Goal: Task Accomplishment & Management: Manage account settings

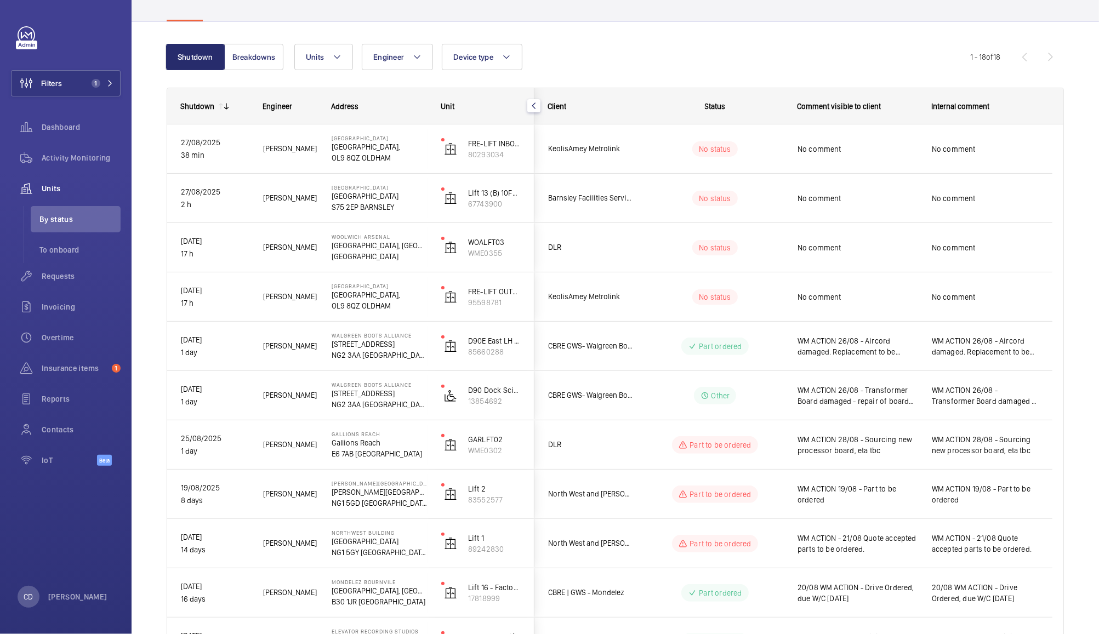
scroll to position [66, 0]
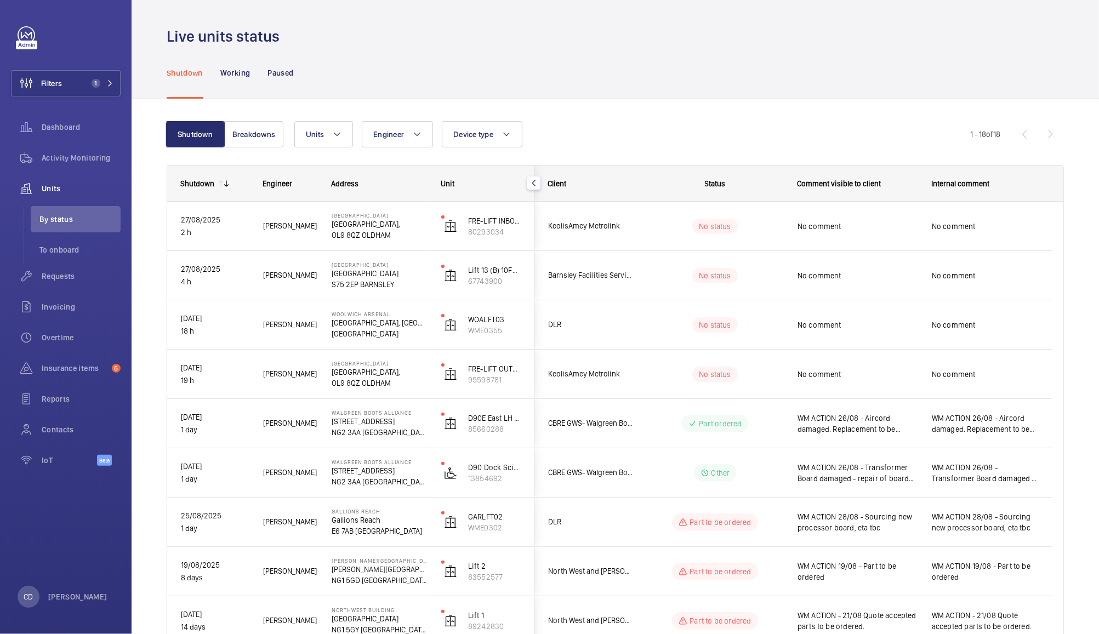
click at [882, 263] on div "No comment" at bounding box center [858, 275] width 120 height 25
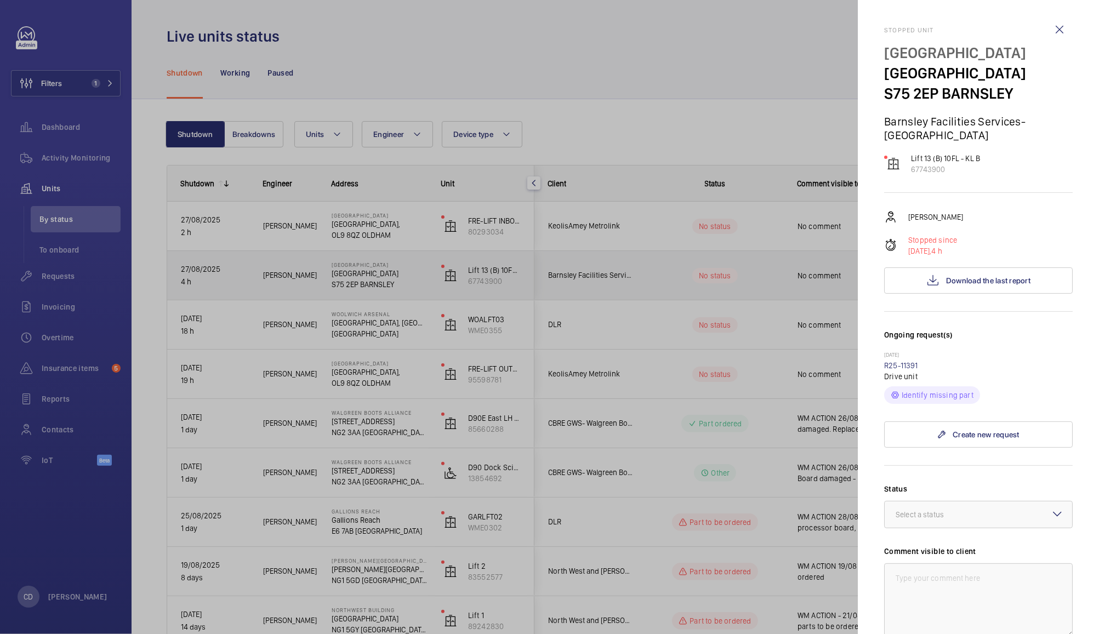
click at [765, 270] on div at bounding box center [549, 317] width 1099 height 634
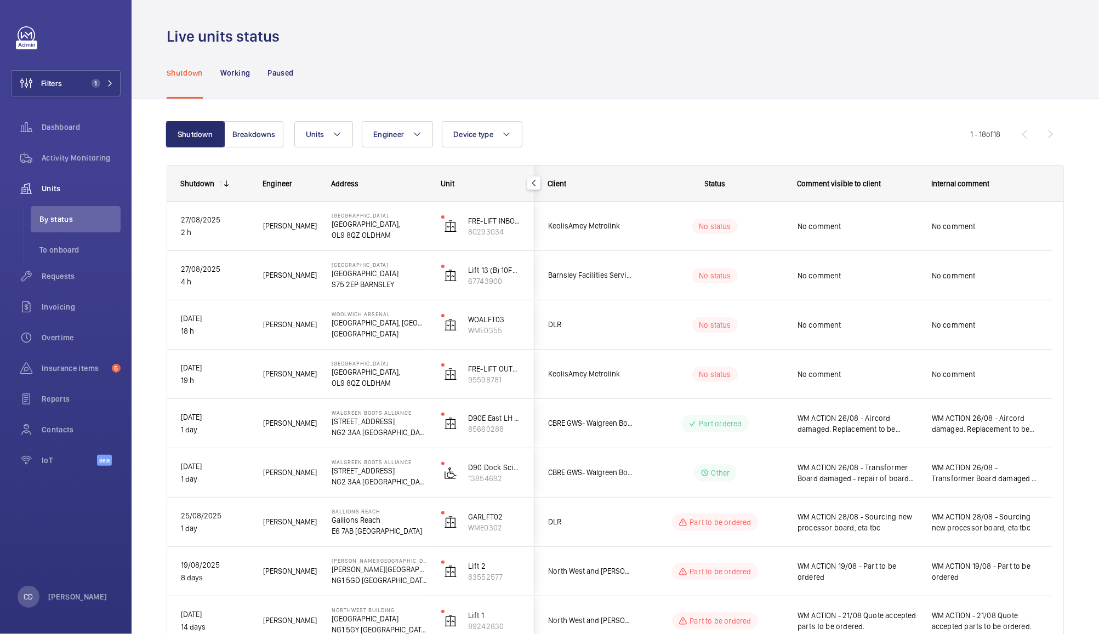
click at [830, 281] on span "No comment" at bounding box center [858, 275] width 120 height 11
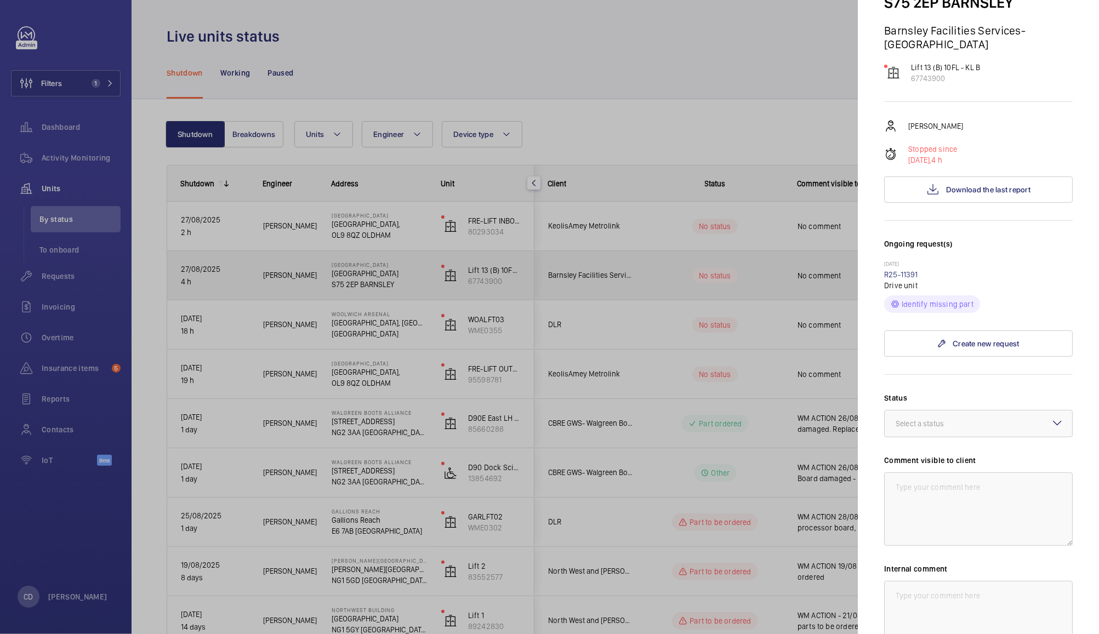
scroll to position [92, 0]
click at [937, 422] on div "Select a status" at bounding box center [934, 422] width 76 height 11
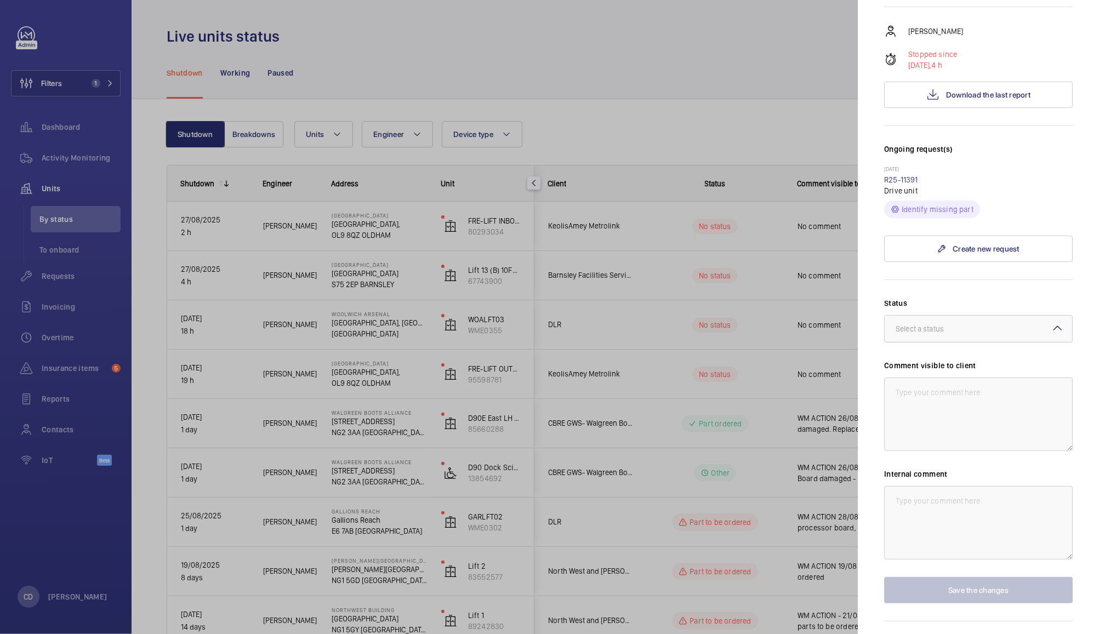
scroll to position [194, 0]
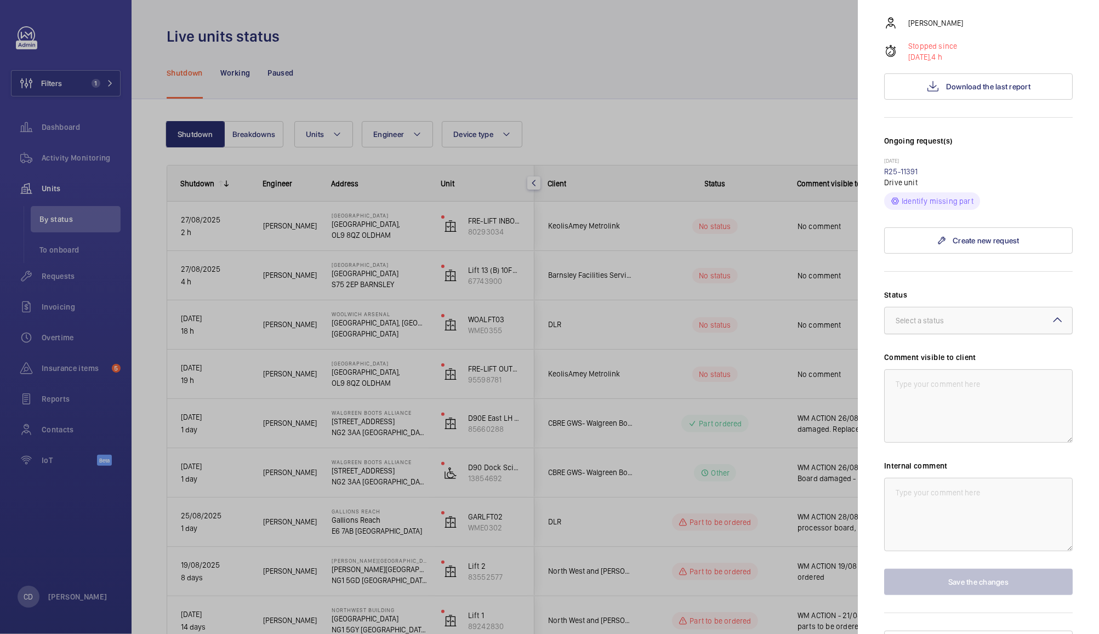
click at [984, 320] on div at bounding box center [979, 321] width 188 height 26
click at [959, 370] on span "Part to be ordered" at bounding box center [979, 371] width 166 height 11
click at [987, 411] on textarea at bounding box center [978, 406] width 189 height 73
type textarea "2"
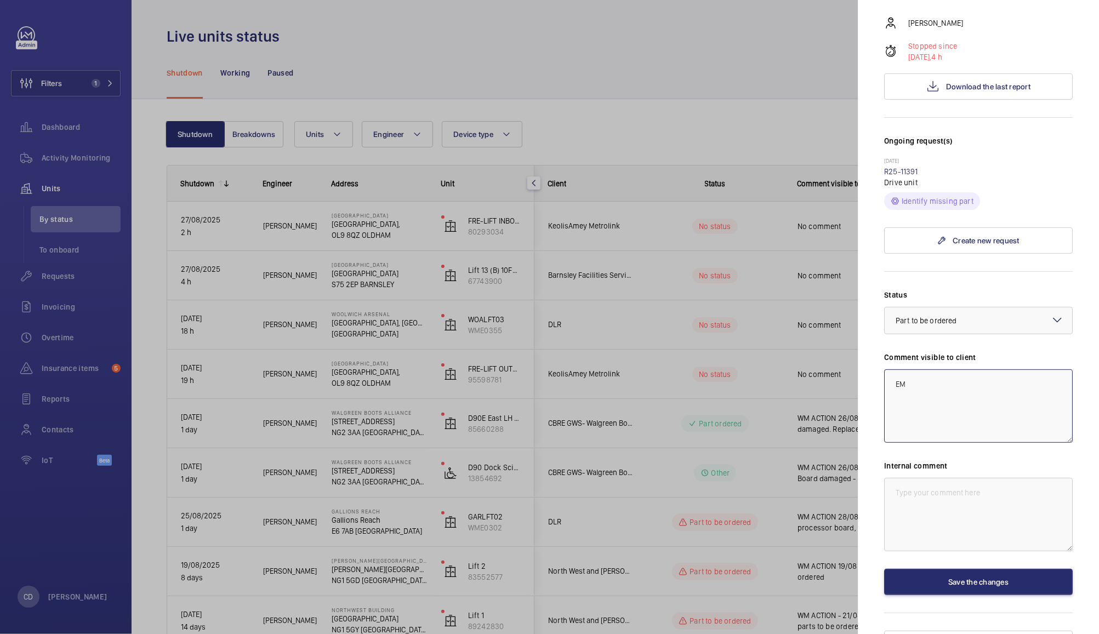
type textarea "E"
type textarea "WM ACTION 27/08 - Drive to be ordered (included in contract) and tech visit req…"
paste textarea "WM ACTION 27/08 - Drive to be ordered (included in contract) and tech visit req…"
type textarea "WM ACTION 27/08 - Drive to be ordered (included in contract) and tech visit req…"
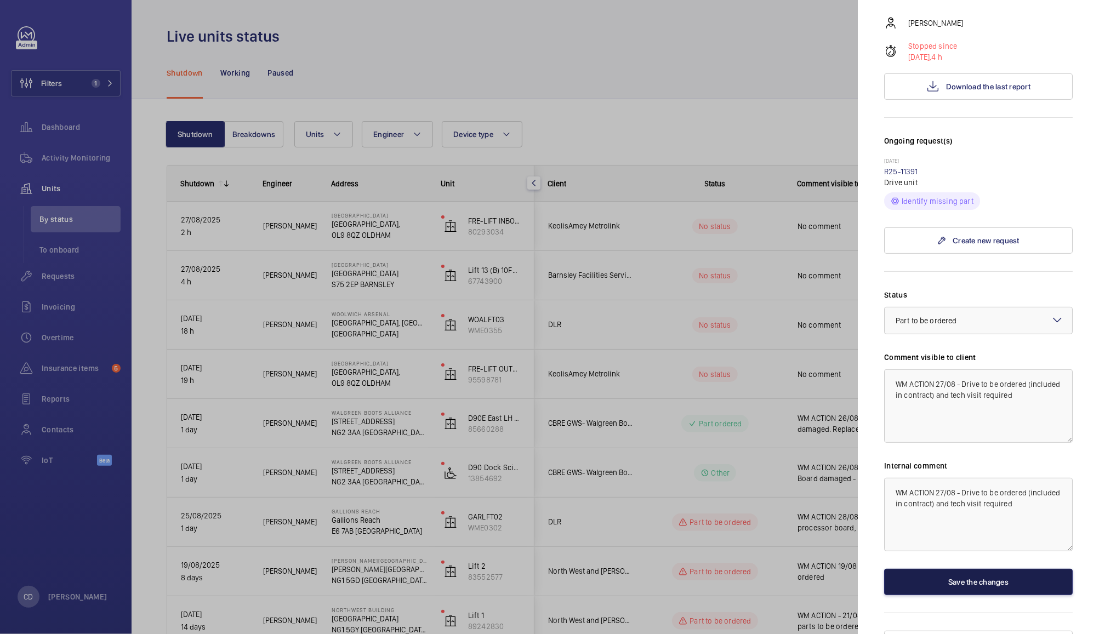
click at [954, 578] on button "Save the changes" at bounding box center [978, 582] width 189 height 26
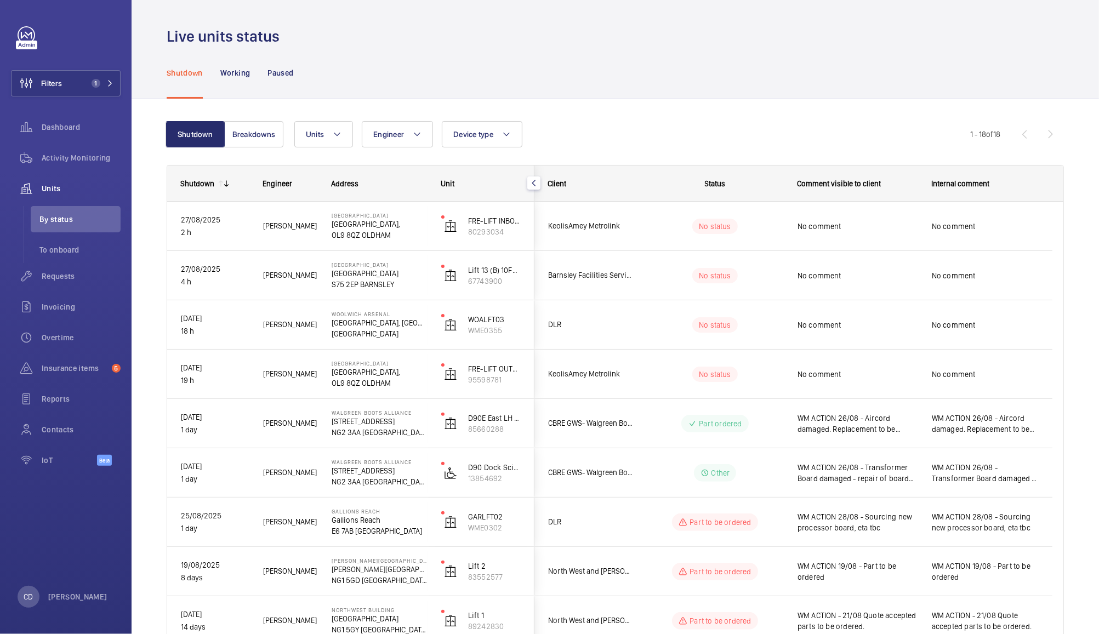
scroll to position [0, 0]
click at [860, 223] on span "No comment" at bounding box center [858, 226] width 120 height 11
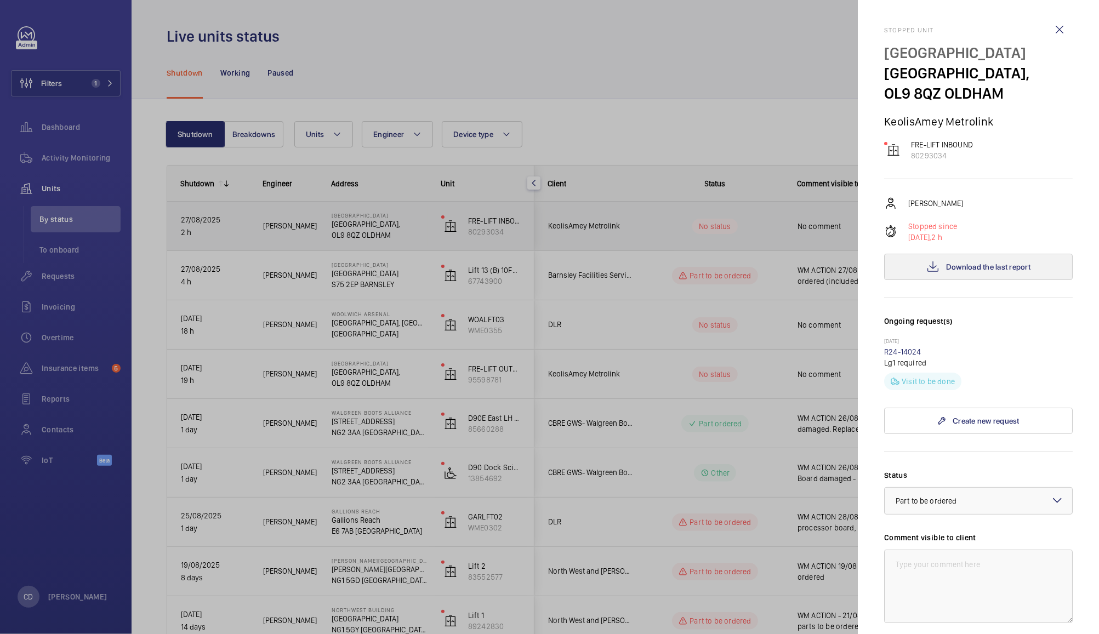
click at [983, 265] on span "Download the last report" at bounding box center [988, 267] width 84 height 9
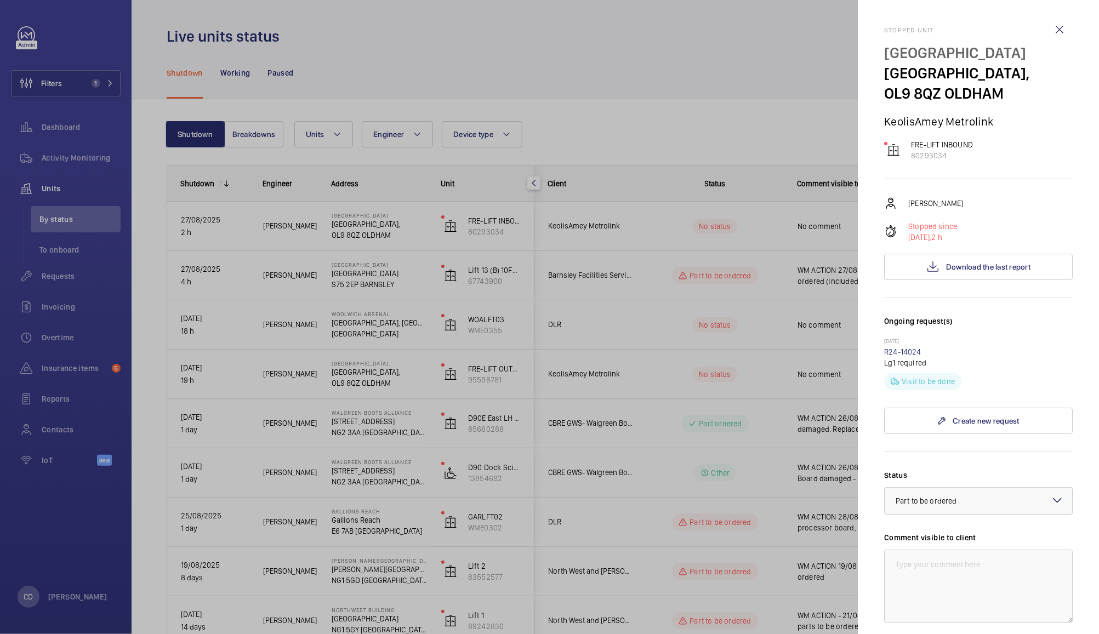
click at [928, 504] on span "Part to be ordered" at bounding box center [926, 501] width 61 height 9
click at [968, 629] on span "Other" at bounding box center [979, 630] width 166 height 11
click at [974, 582] on textarea at bounding box center [978, 586] width 189 height 73
type textarea "WM ACTION 27/08 - Return visit to site required - visit postponed due to torren…"
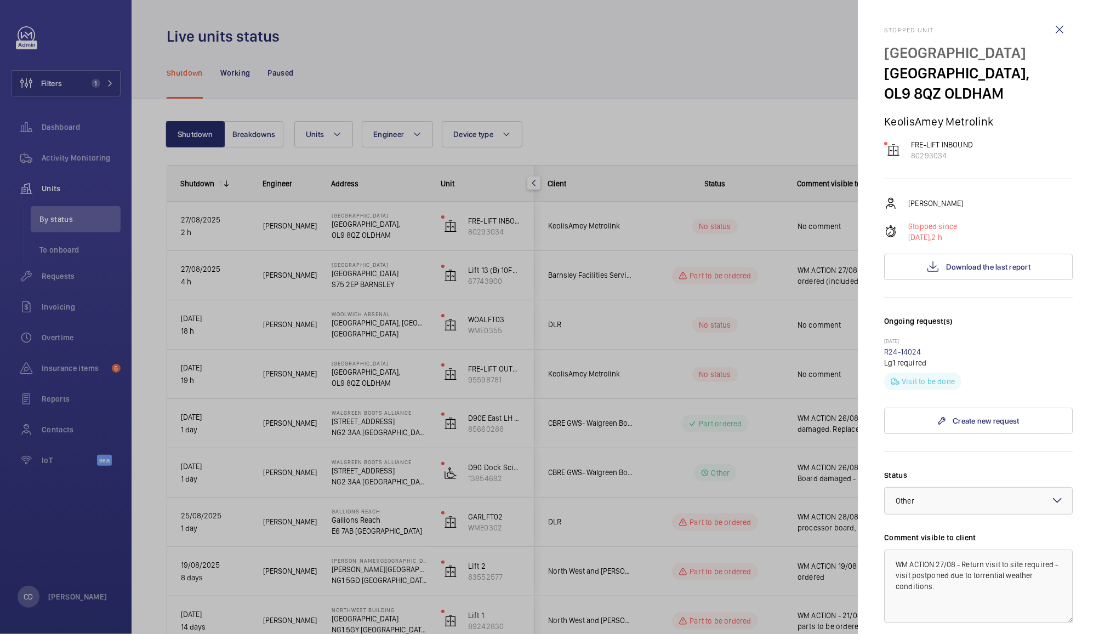
scroll to position [202, 0]
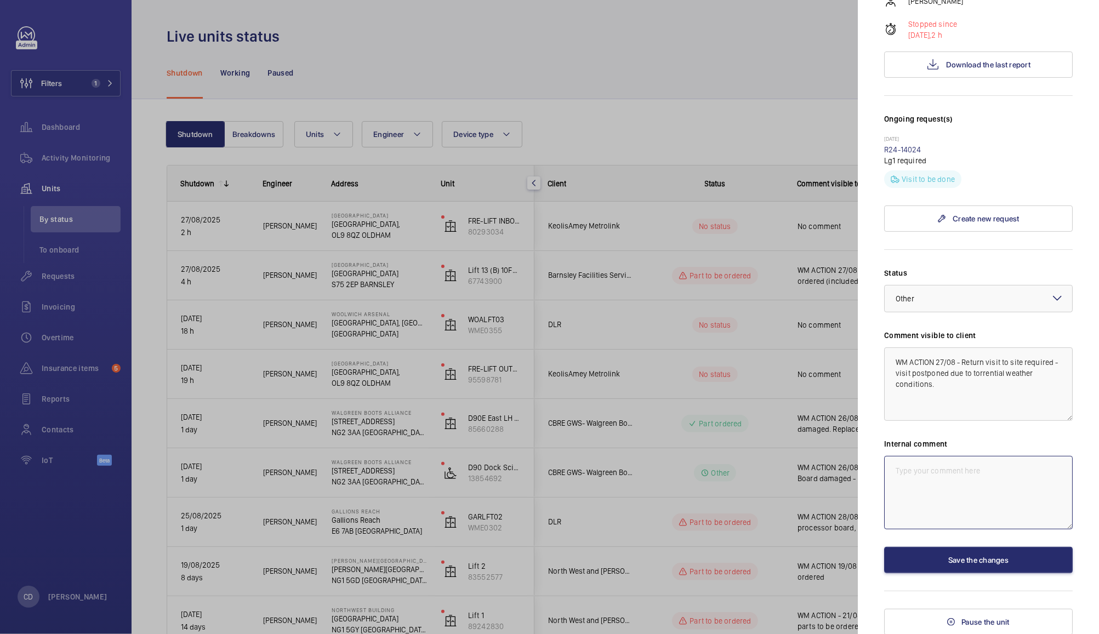
paste textarea "WM ACTION 27/08 - Return visit to site required - visit postponed due to torren…"
type textarea "WM ACTION 27/08 - Return visit to site required - visit postponed due to torren…"
click at [956, 558] on button "Save the changes" at bounding box center [978, 560] width 189 height 26
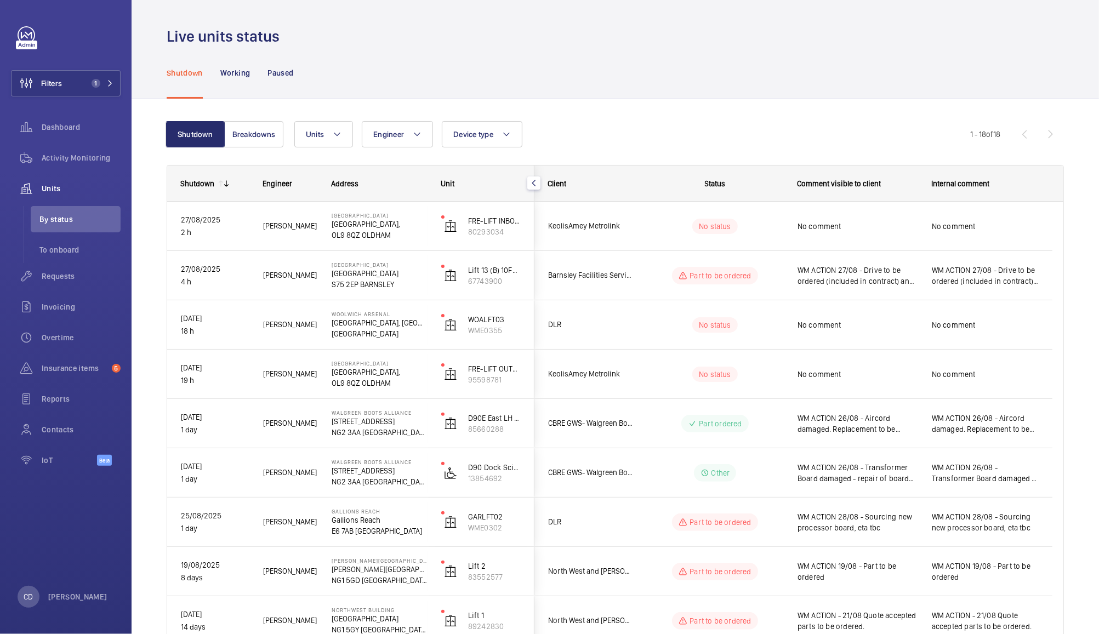
scroll to position [0, 0]
click at [895, 373] on span "No comment" at bounding box center [858, 374] width 120 height 11
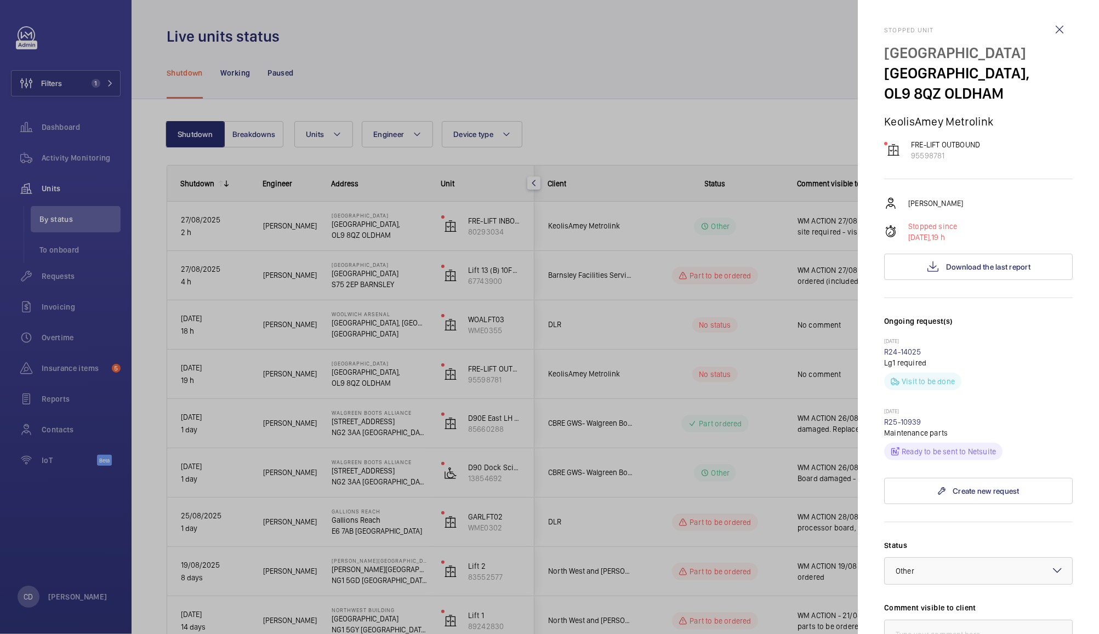
click at [696, 104] on div at bounding box center [549, 317] width 1099 height 634
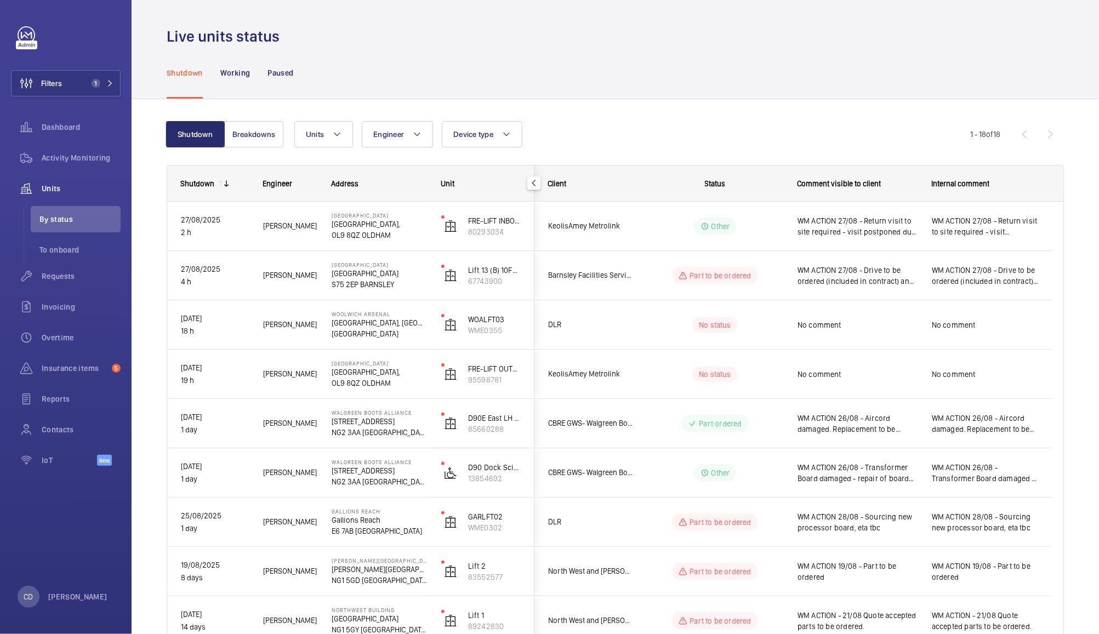
click at [867, 330] on span "No comment" at bounding box center [858, 325] width 120 height 11
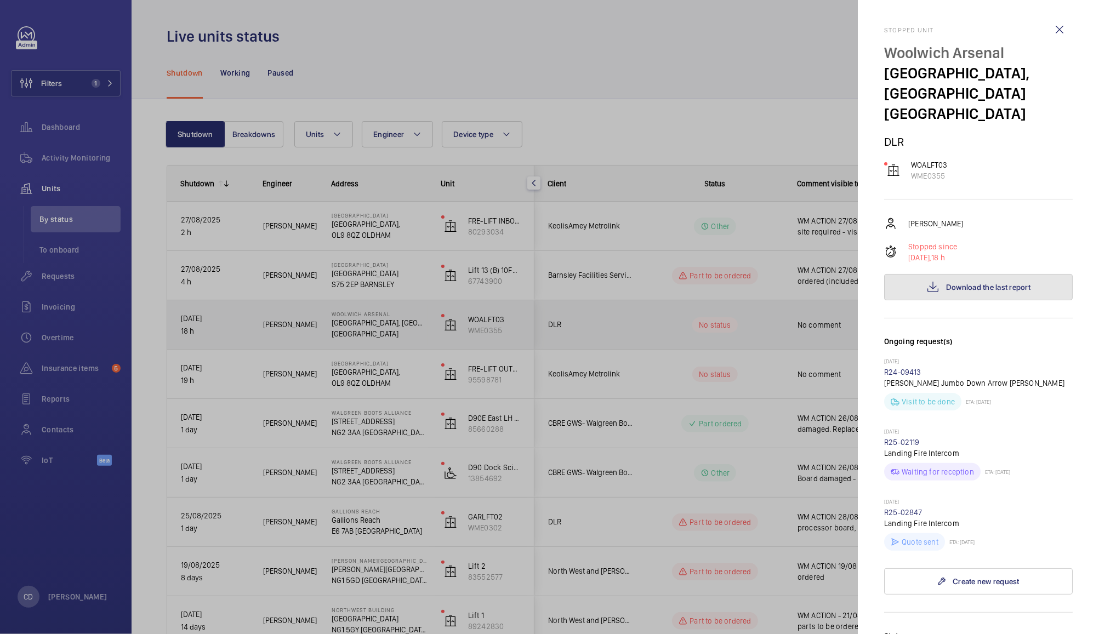
click at [998, 288] on span "Download the last report" at bounding box center [988, 287] width 84 height 9
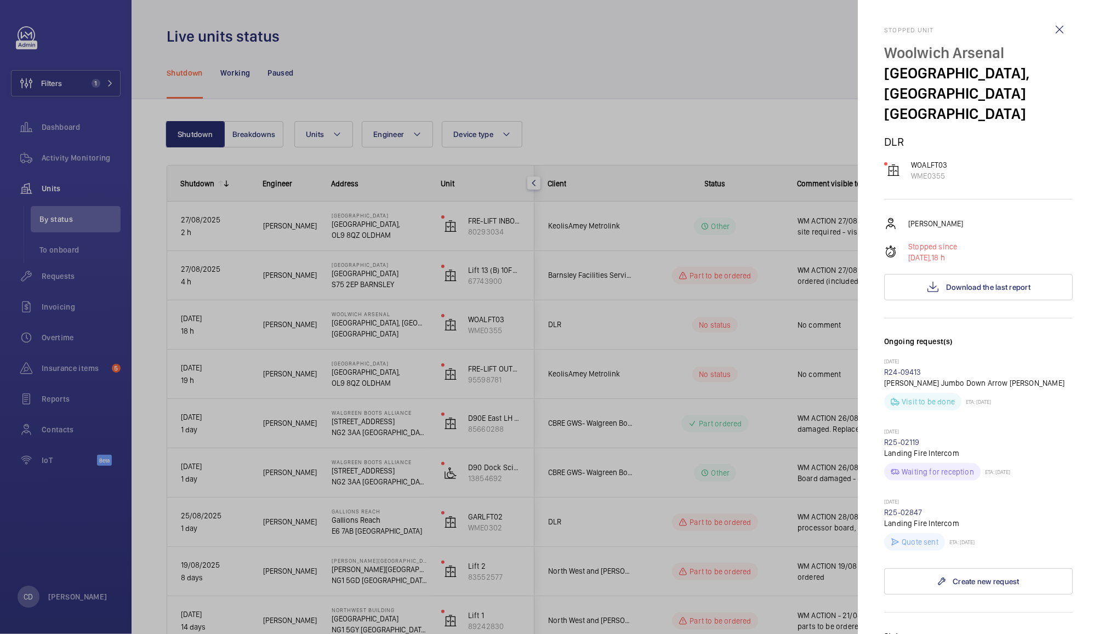
click at [764, 113] on div at bounding box center [549, 317] width 1099 height 634
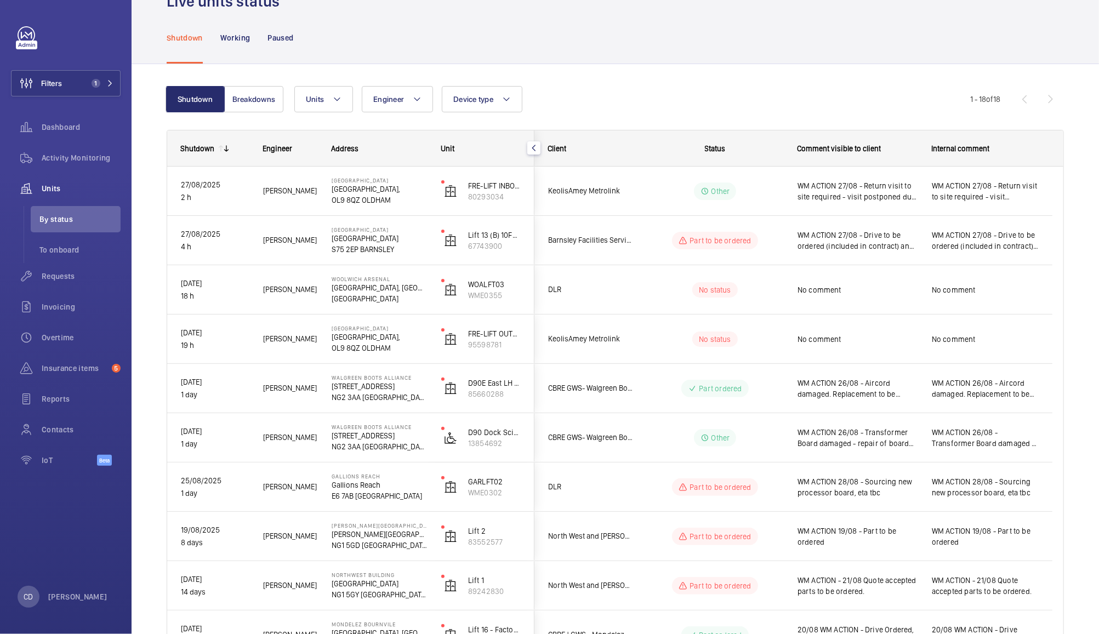
scroll to position [35, 0]
click at [835, 343] on span "No comment" at bounding box center [858, 339] width 120 height 11
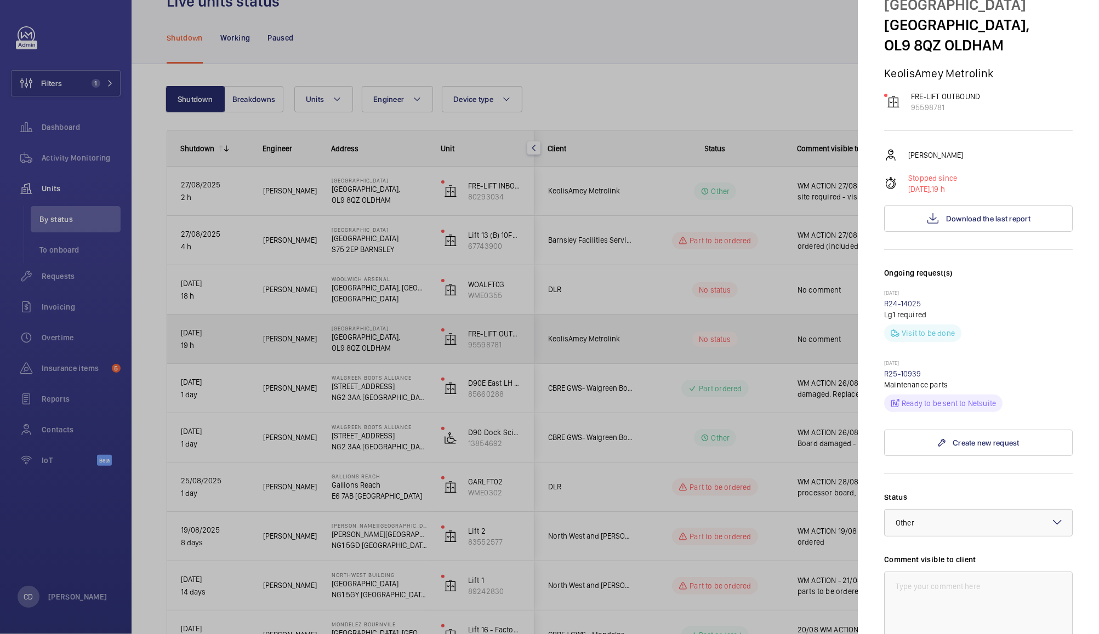
scroll to position [49, 0]
click at [976, 531] on div at bounding box center [979, 522] width 188 height 26
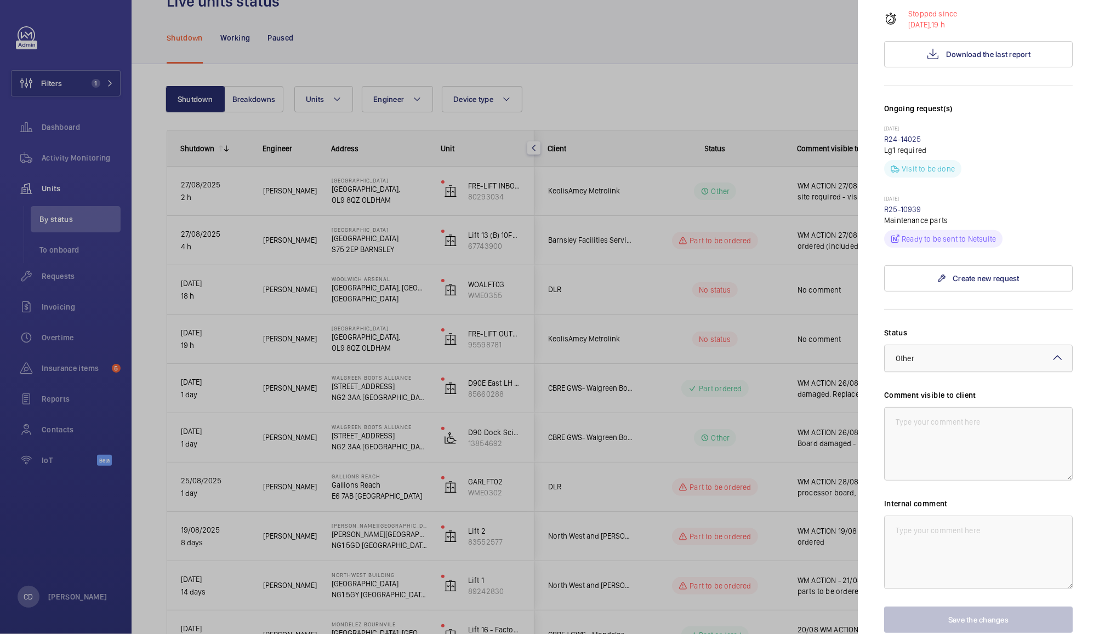
scroll to position [216, 0]
click at [985, 353] on div at bounding box center [979, 355] width 188 height 26
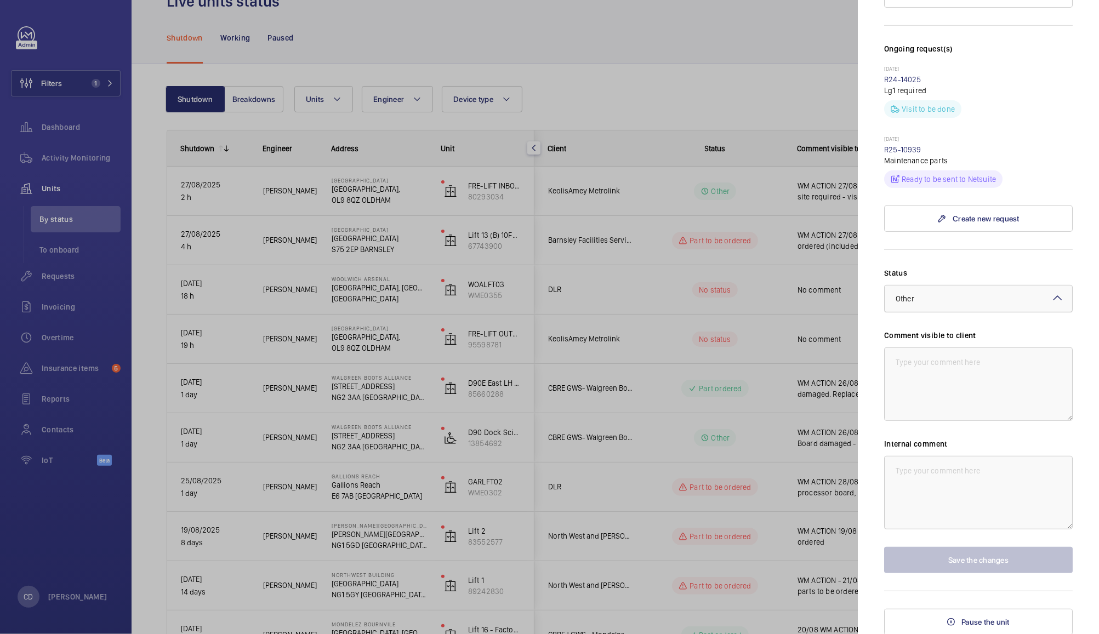
scroll to position [272, 0]
click at [986, 293] on div at bounding box center [979, 299] width 188 height 26
click at [972, 400] on span "Visit planned" at bounding box center [979, 400] width 166 height 11
click at [966, 380] on textarea at bounding box center [978, 384] width 189 height 73
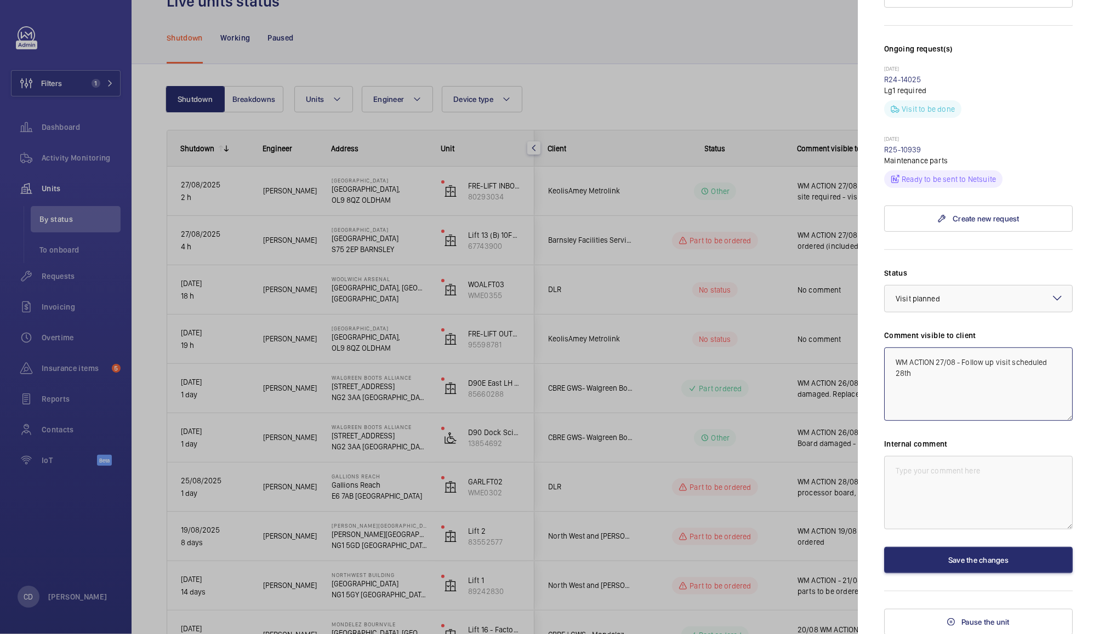
type textarea "WM ACTION 27/08 - Follow up visit scheduled 28th"
paste textarea "WM ACTION 27/08 - Follow up visit scheduled 28th"
type textarea "WM ACTION 27/08 - Follow up visit scheduled 28th"
click at [944, 553] on button "Save the changes" at bounding box center [978, 560] width 189 height 26
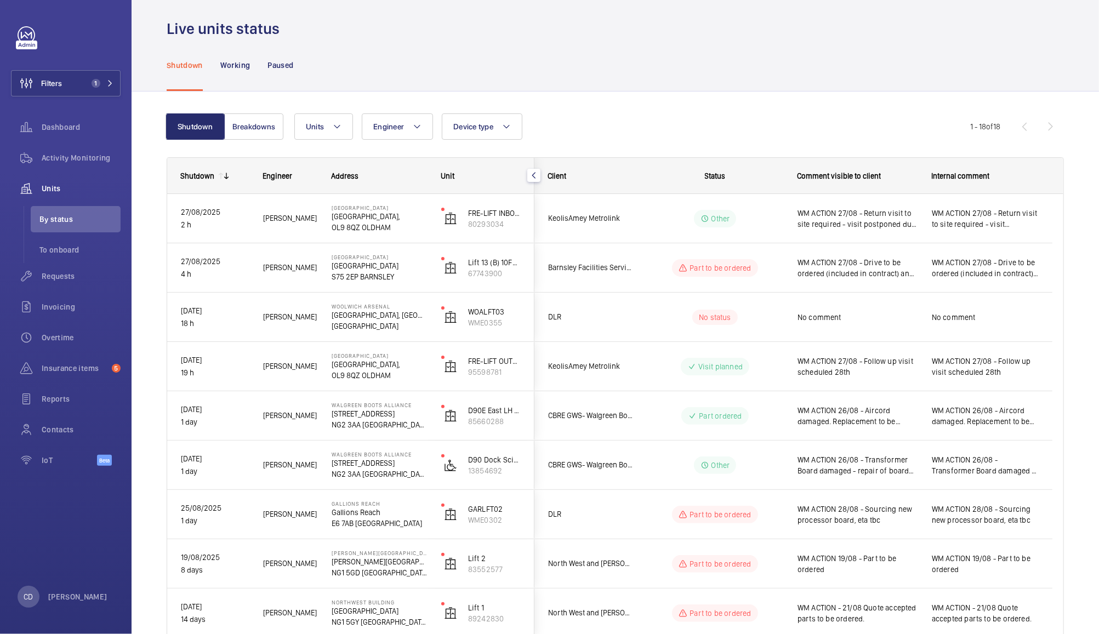
scroll to position [0, 0]
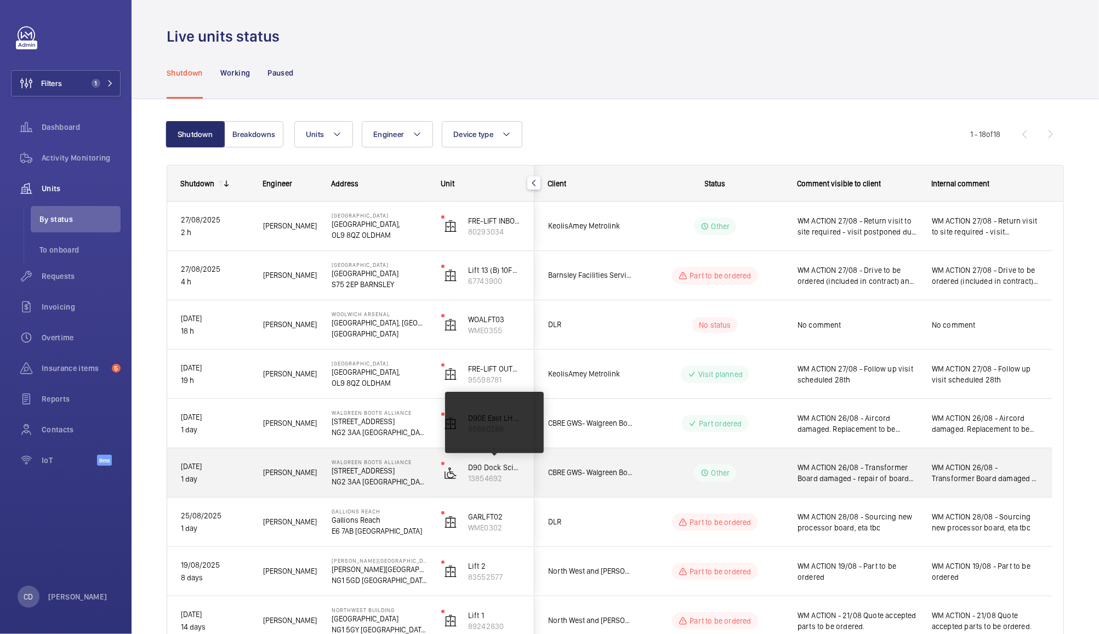
click at [728, 82] on div "Shutdown Working Paused" at bounding box center [616, 73] width 898 height 52
click at [746, 31] on div "Live units status" at bounding box center [616, 36] width 898 height 20
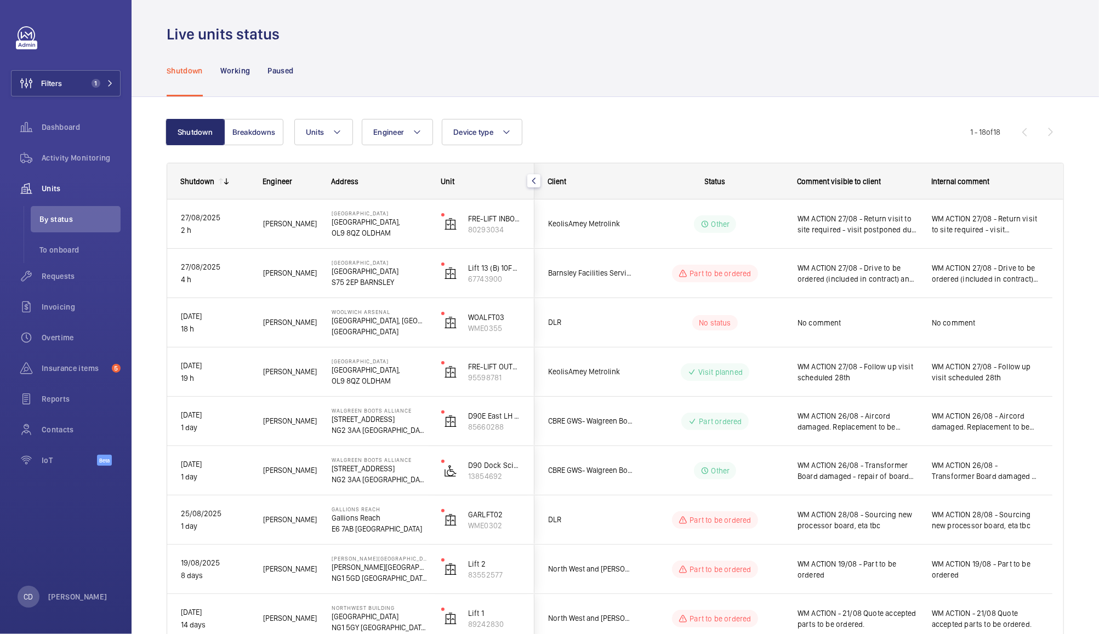
scroll to position [1, 0]
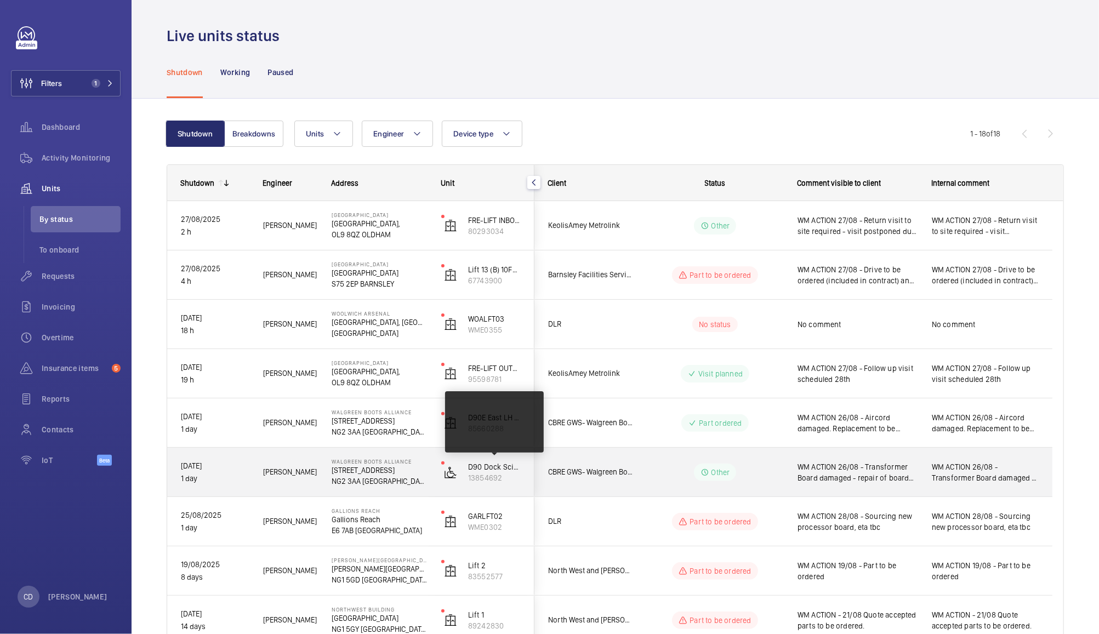
click at [793, 274] on div "WM ACTION 27/08 - Drive to be ordered (included in contract) and tech visit req…" at bounding box center [851, 275] width 133 height 47
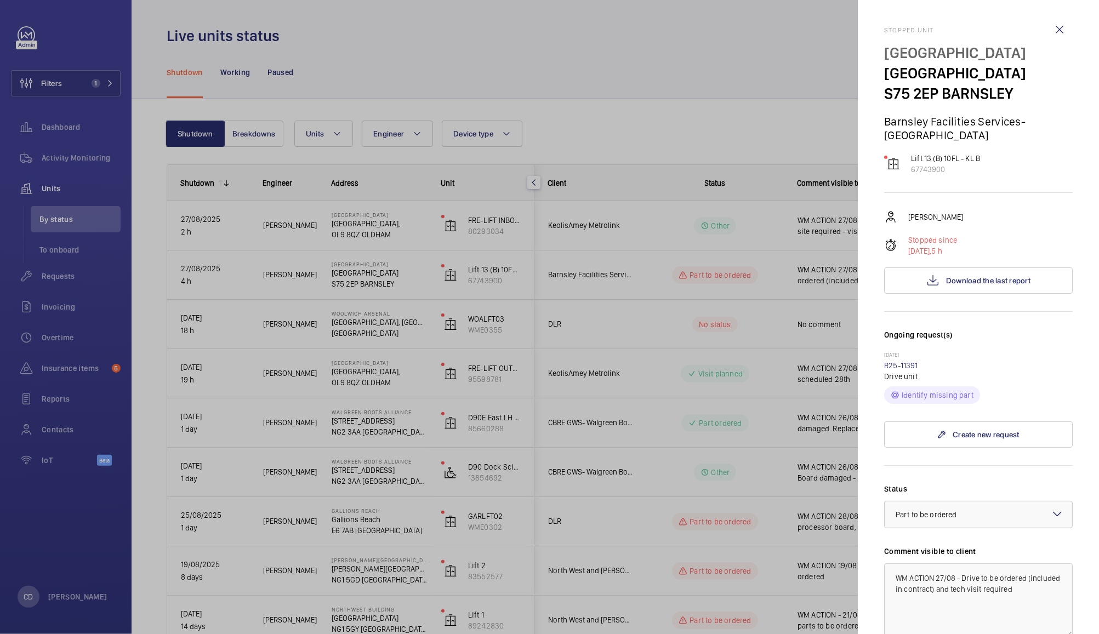
drag, startPoint x: 928, startPoint y: 367, endPoint x: 883, endPoint y: 370, distance: 45.1
click at [883, 370] on mat-sidenav "Stopped unit [GEOGRAPHIC_DATA] [GEOGRAPHIC_DATA] [GEOGRAPHIC_DATA] BARNSLEY Bar…" at bounding box center [978, 317] width 241 height 634
copy link "R25-11391"
click at [912, 367] on link "R25-11391" at bounding box center [901, 365] width 34 height 9
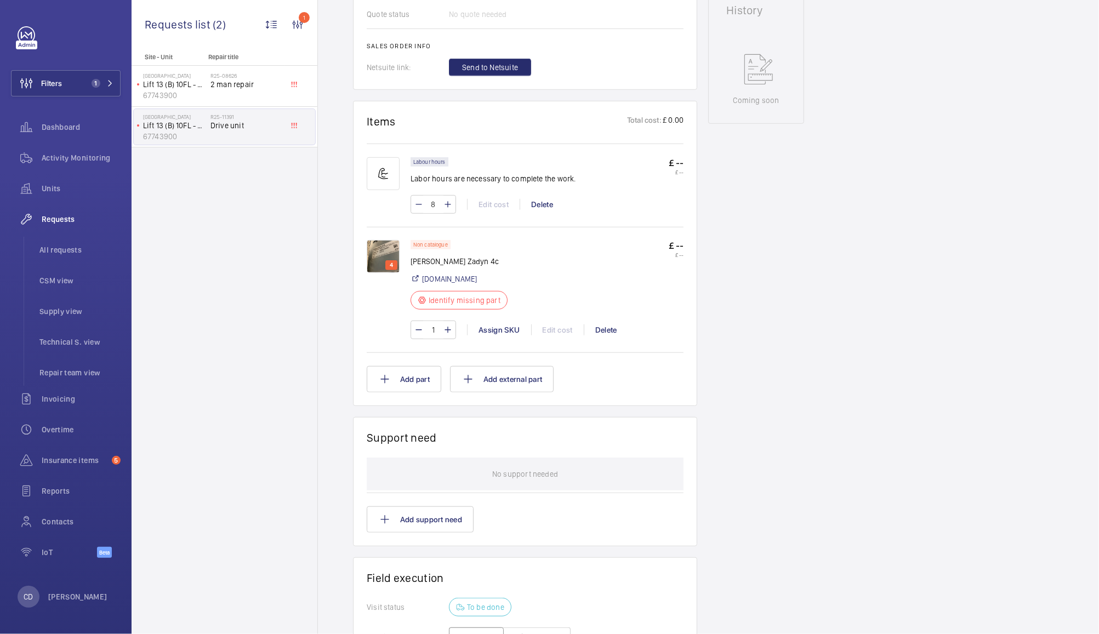
scroll to position [529, 0]
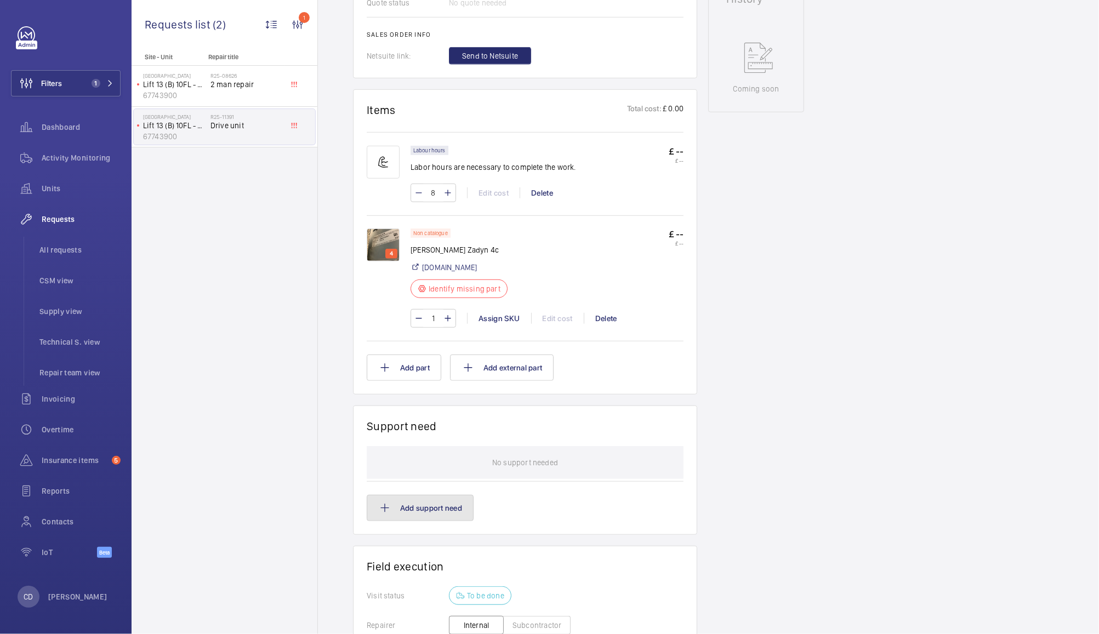
click at [433, 507] on button "Add support need" at bounding box center [420, 508] width 107 height 26
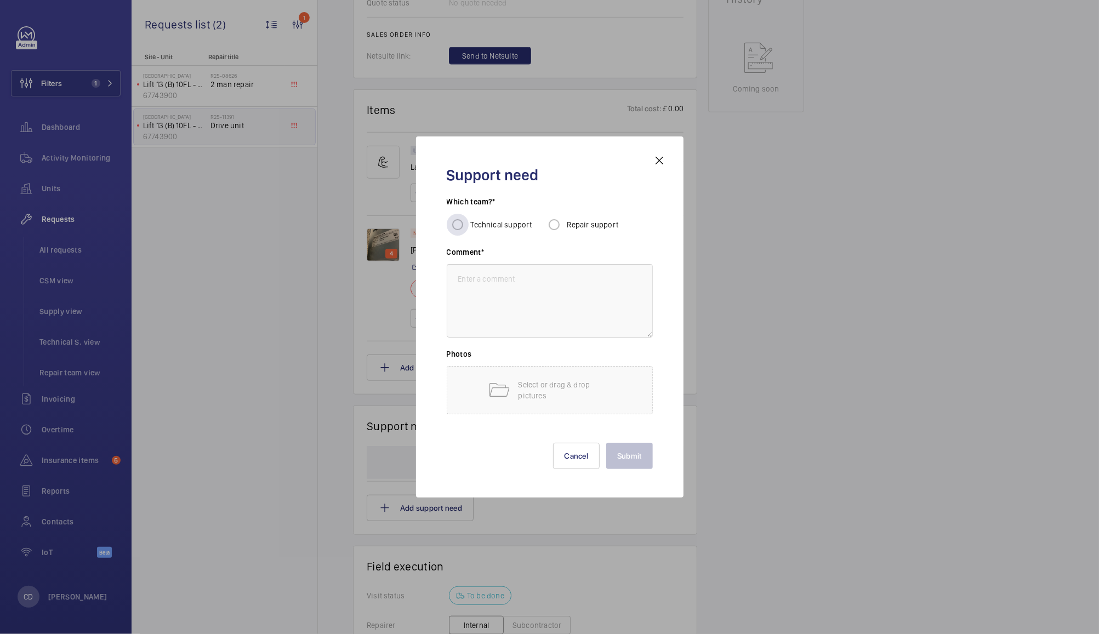
click at [497, 219] on label "Technical support" at bounding box center [501, 224] width 64 height 11
click at [469, 219] on input "Technical support" at bounding box center [458, 225] width 22 height 22
radio input "true"
click at [481, 279] on textarea at bounding box center [550, 300] width 206 height 73
click at [525, 293] on textarea at bounding box center [550, 300] width 206 height 73
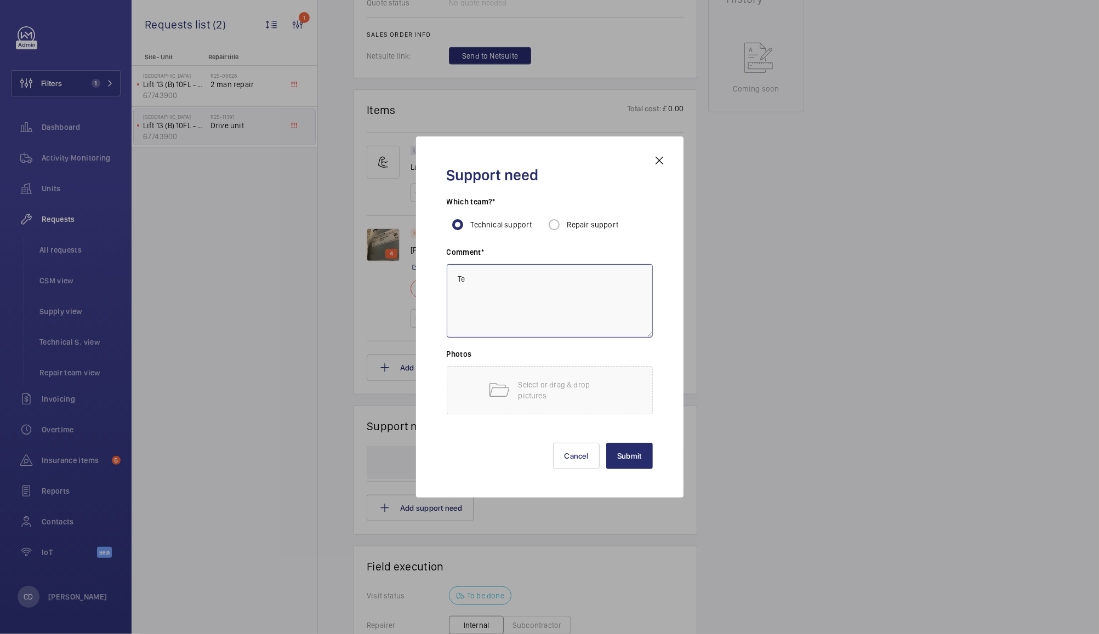
type textarea "T"
type textarea "Drive replacement"
click at [636, 456] on button "Submit" at bounding box center [629, 456] width 47 height 26
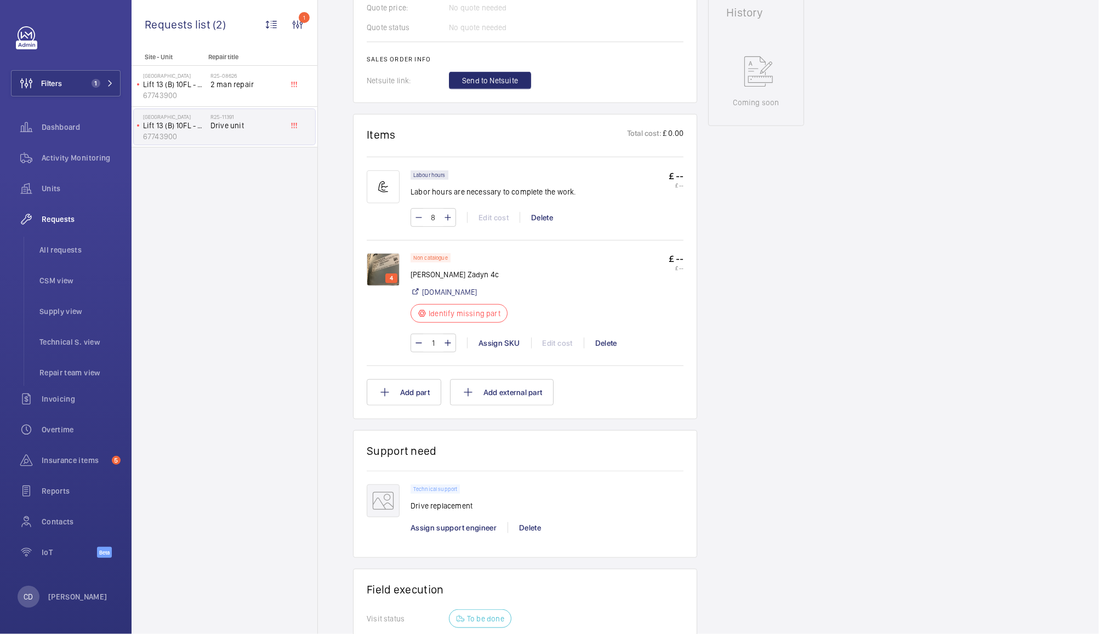
scroll to position [514, 0]
click at [381, 272] on img at bounding box center [383, 270] width 33 height 33
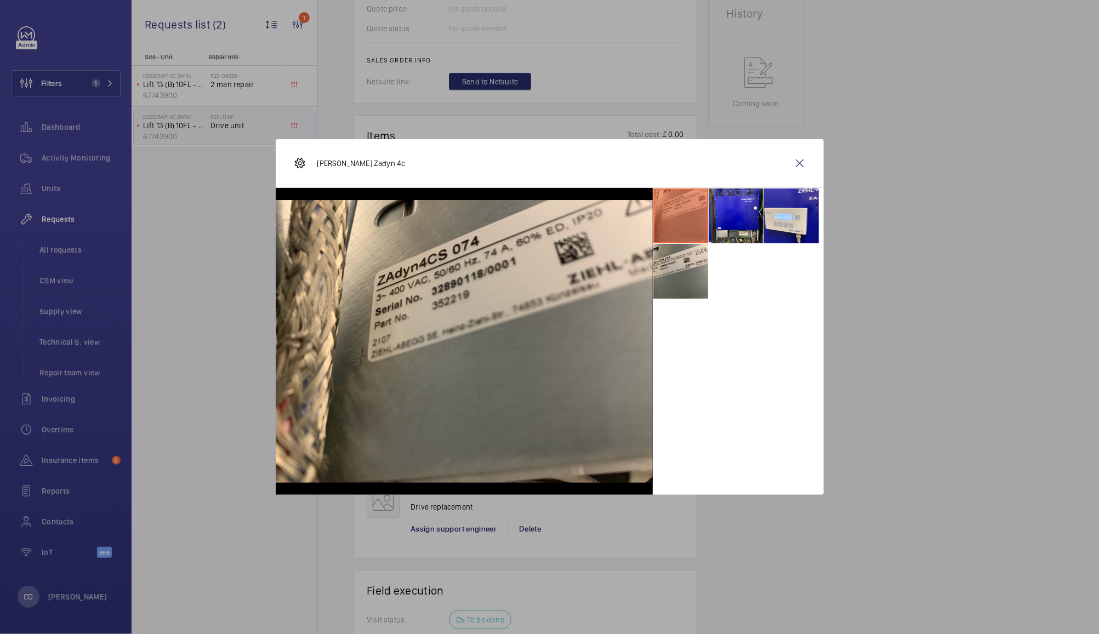
click at [922, 198] on div at bounding box center [549, 317] width 1099 height 634
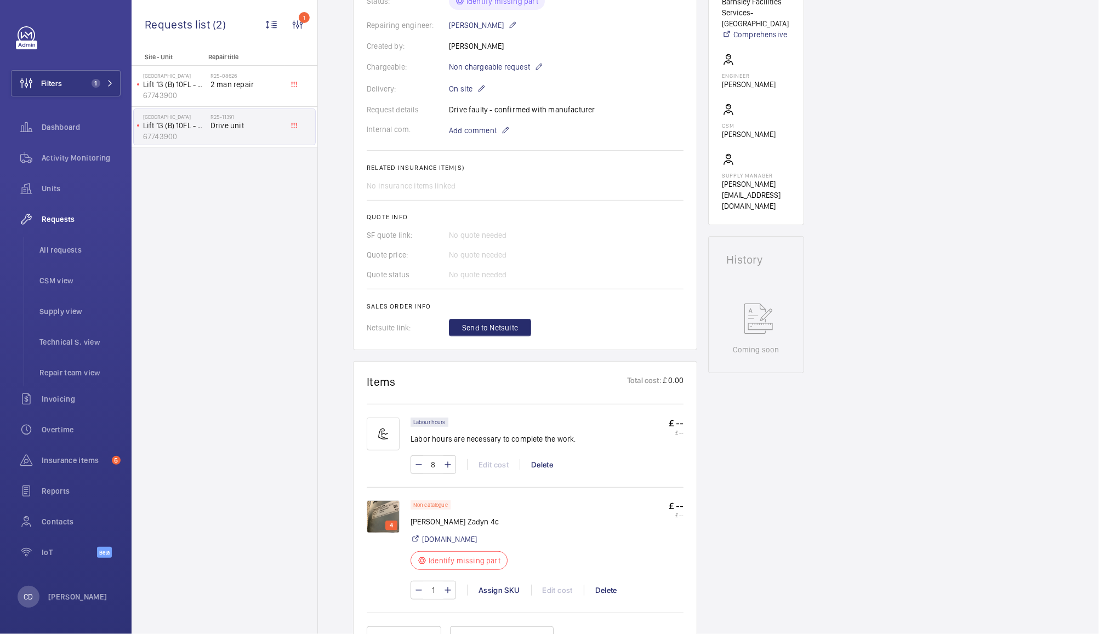
scroll to position [271, 0]
click at [472, 127] on span "Add comment" at bounding box center [473, 127] width 48 height 11
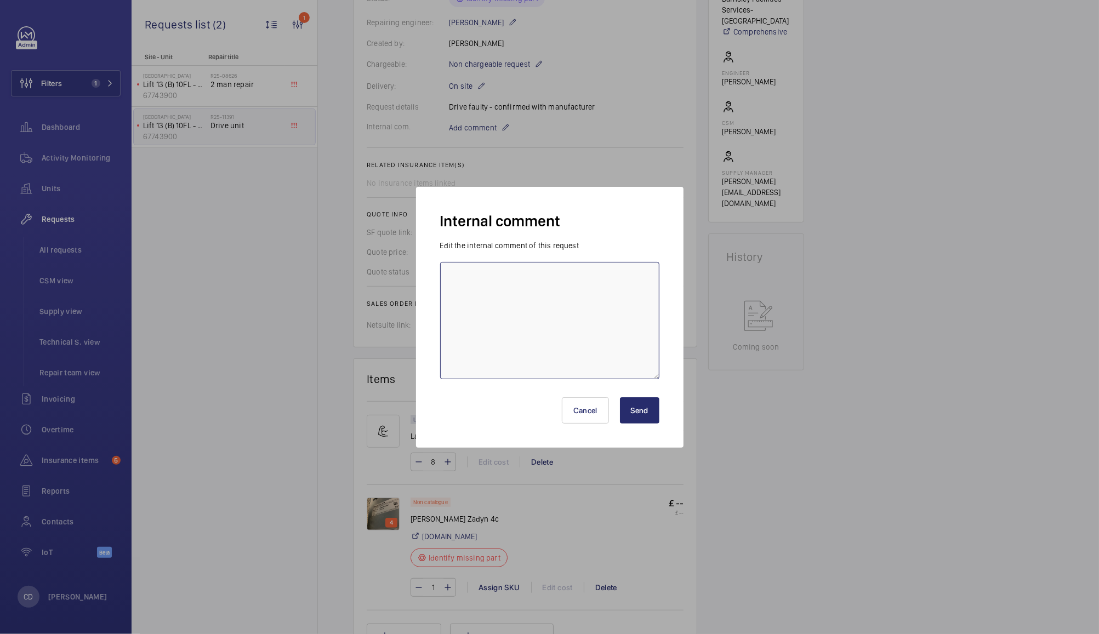
click at [590, 318] on textarea at bounding box center [549, 320] width 219 height 117
type textarea "Part number 352219"
click at [641, 410] on button "Send" at bounding box center [639, 411] width 39 height 26
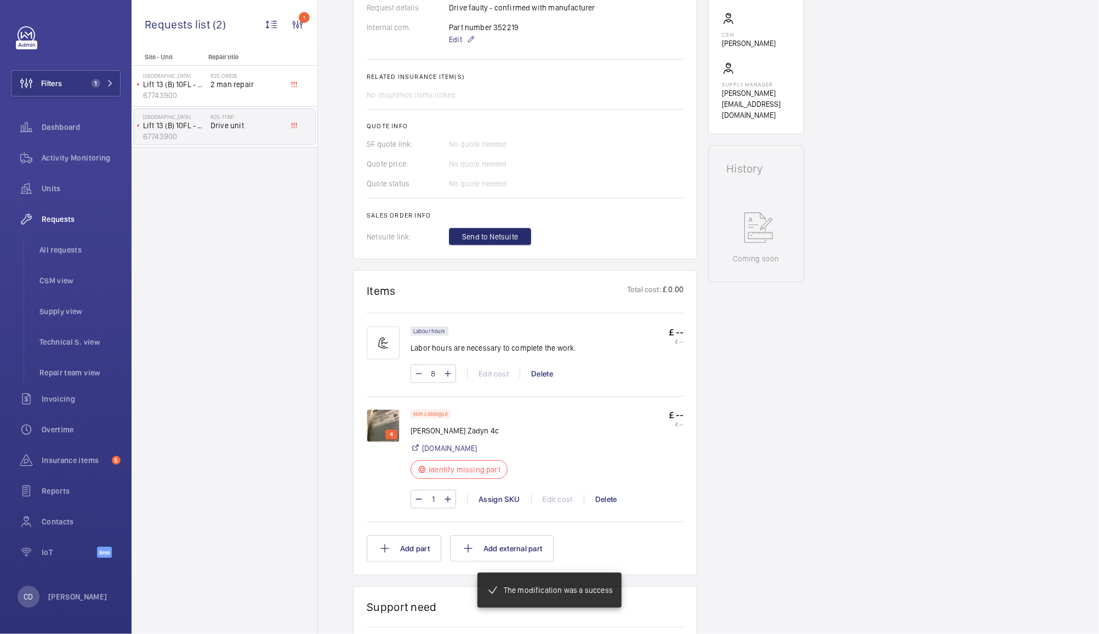
scroll to position [358, 0]
click at [508, 496] on div "Assign SKU" at bounding box center [499, 500] width 64 height 11
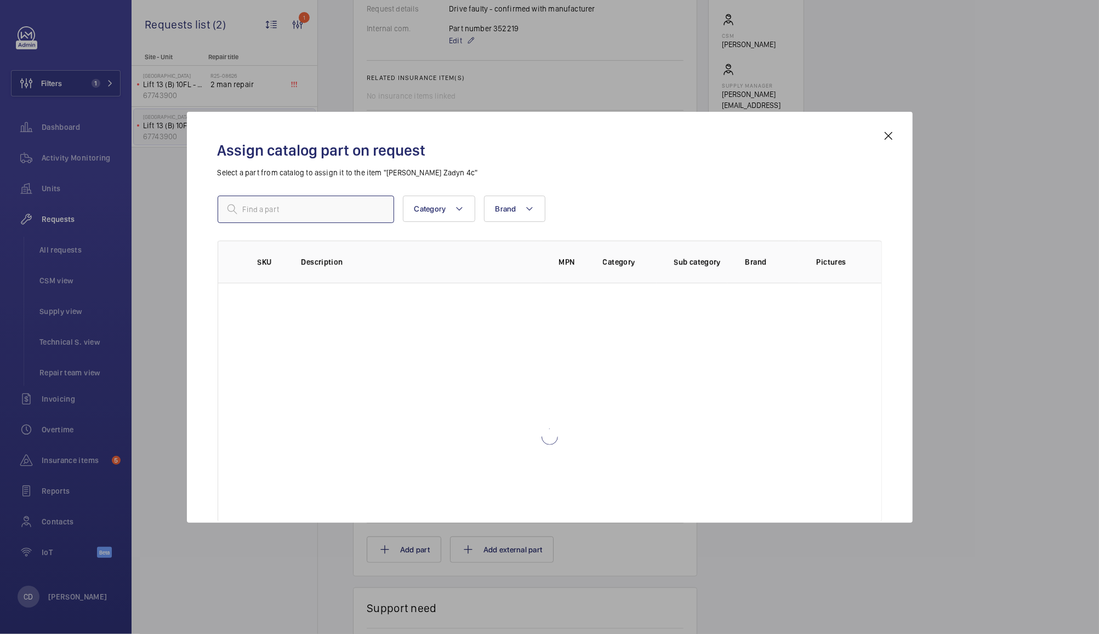
click at [316, 207] on input "text" at bounding box center [306, 209] width 177 height 27
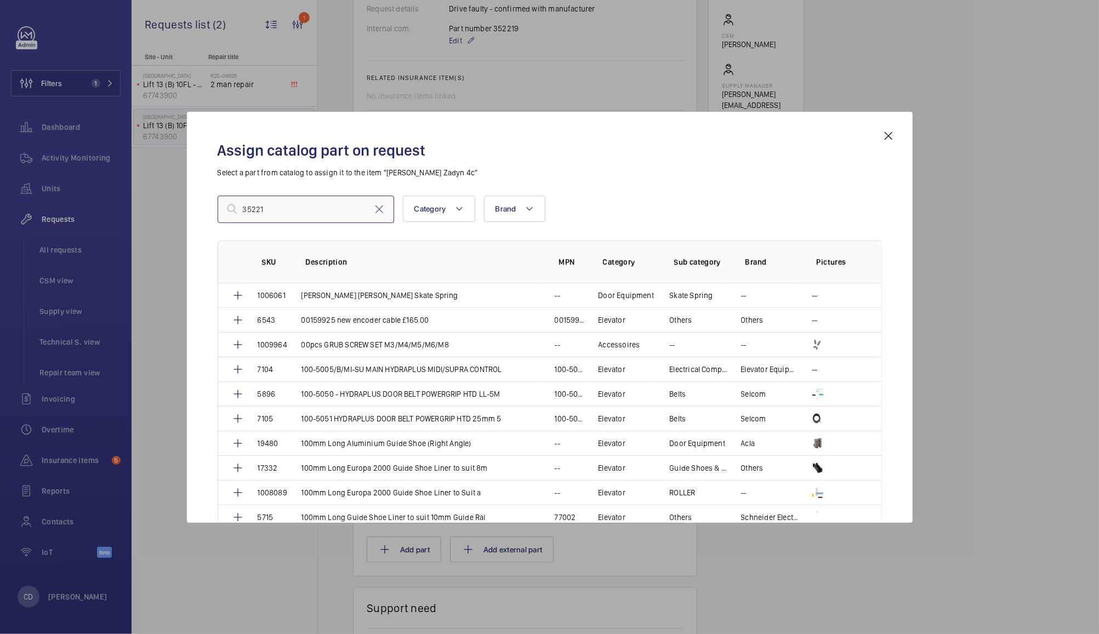
type input "352219"
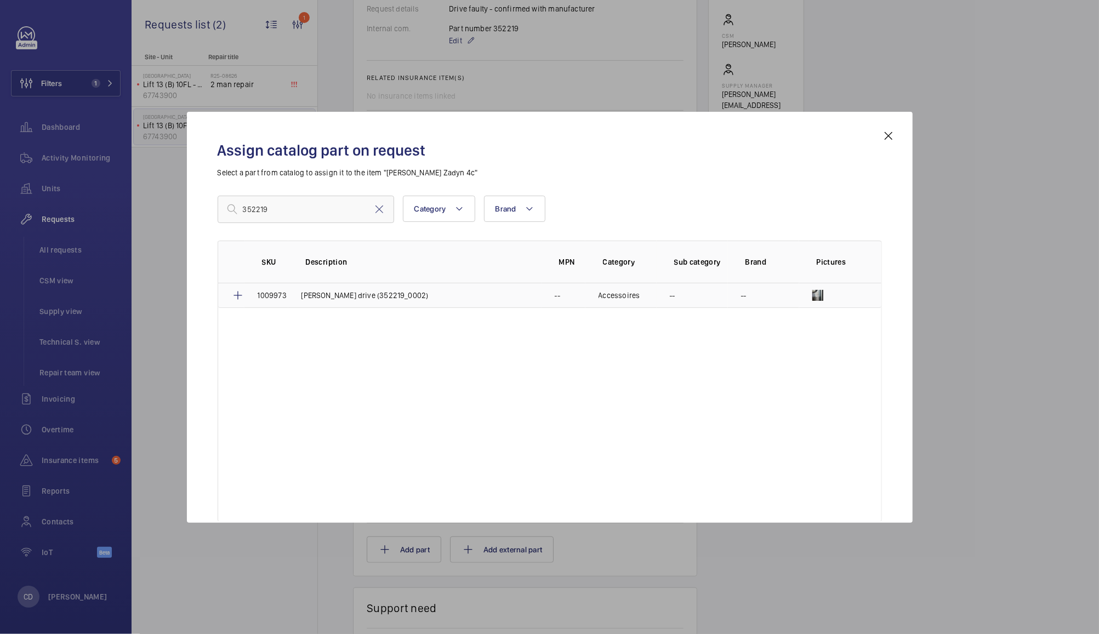
click at [237, 295] on mat-icon at bounding box center [237, 295] width 13 height 13
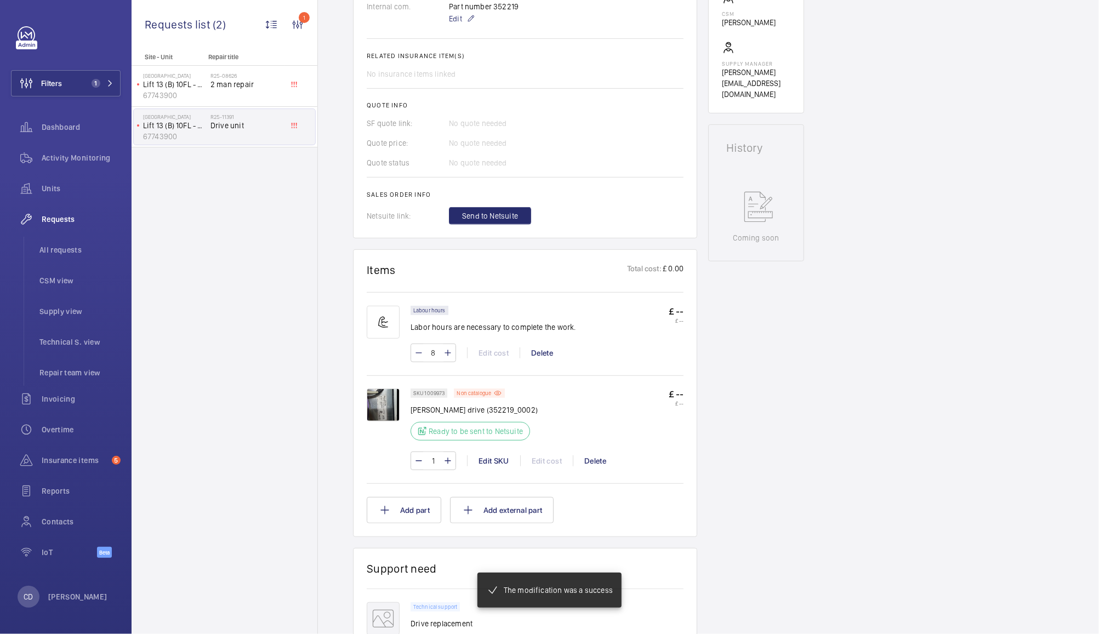
scroll to position [390, 0]
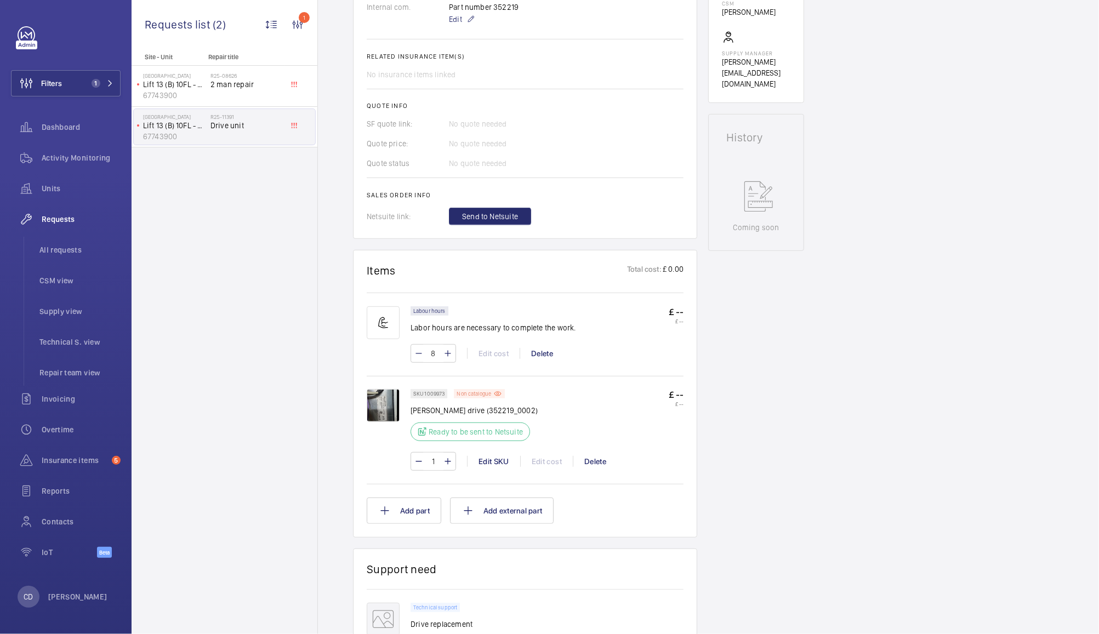
click at [491, 396] on p "Non catalogue" at bounding box center [474, 394] width 35 height 4
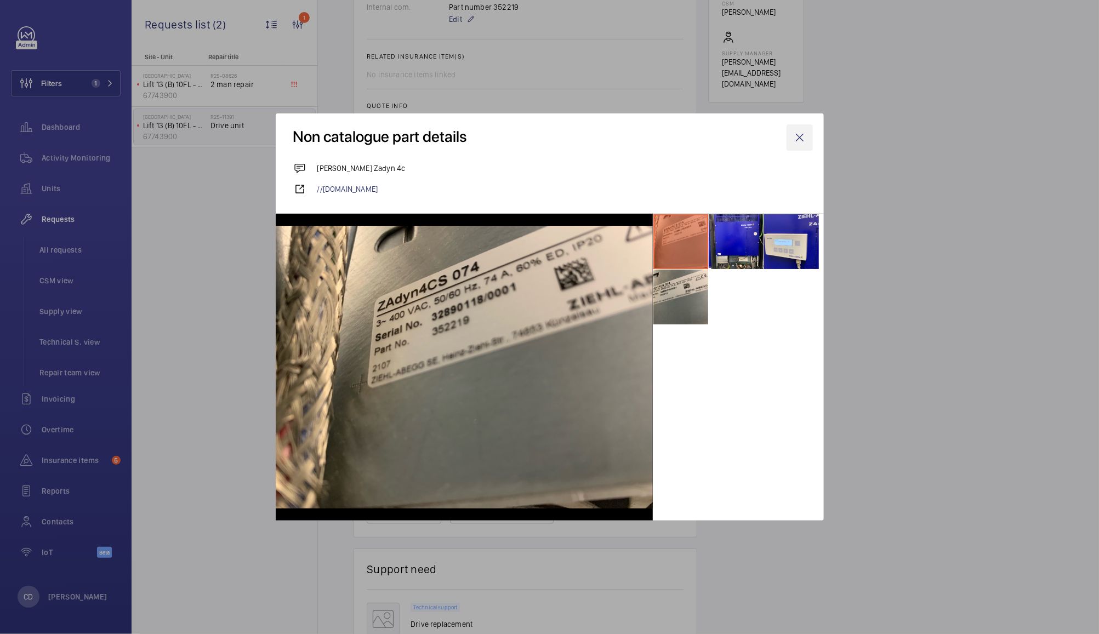
click at [804, 135] on wm-front-icon-button at bounding box center [800, 137] width 26 height 26
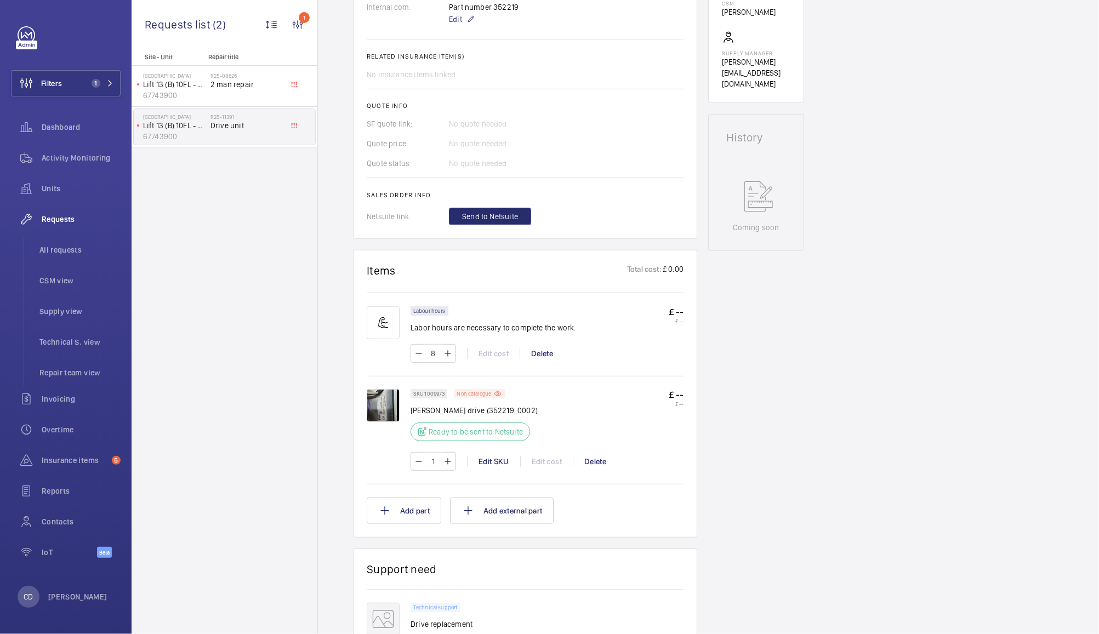
click at [481, 396] on p "Non catalogue" at bounding box center [474, 394] width 35 height 4
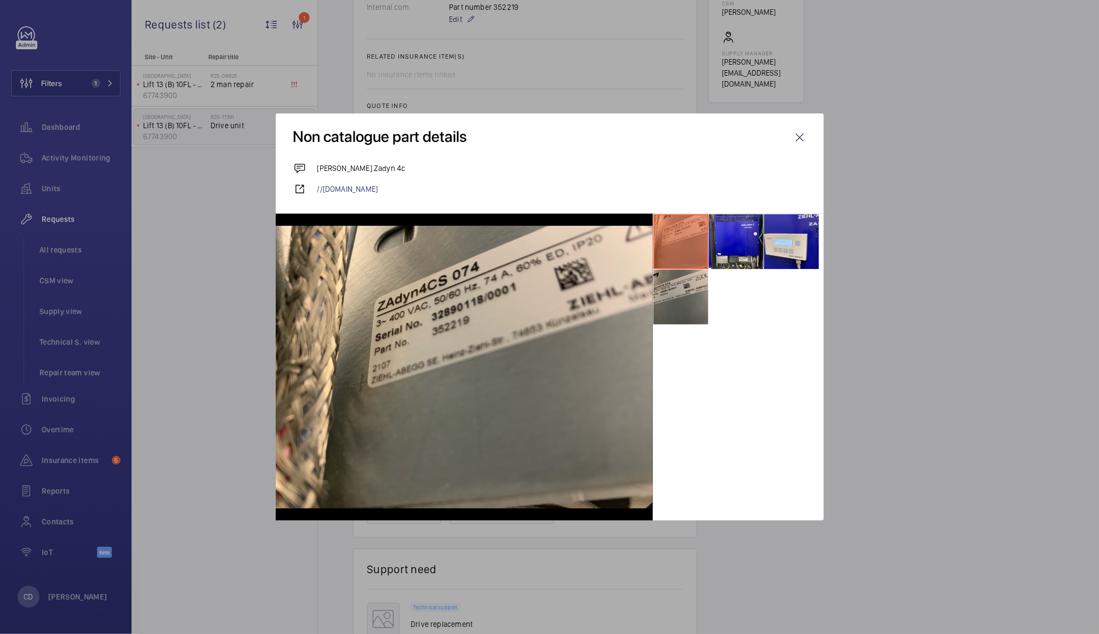
click at [688, 300] on li at bounding box center [681, 297] width 55 height 55
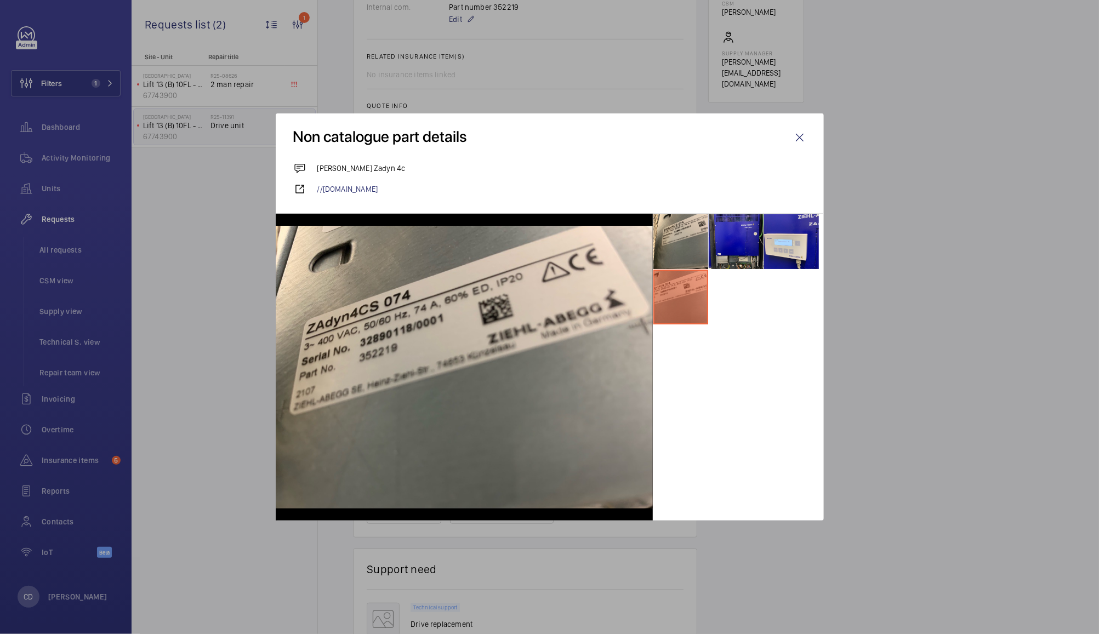
click at [728, 229] on li at bounding box center [736, 241] width 55 height 55
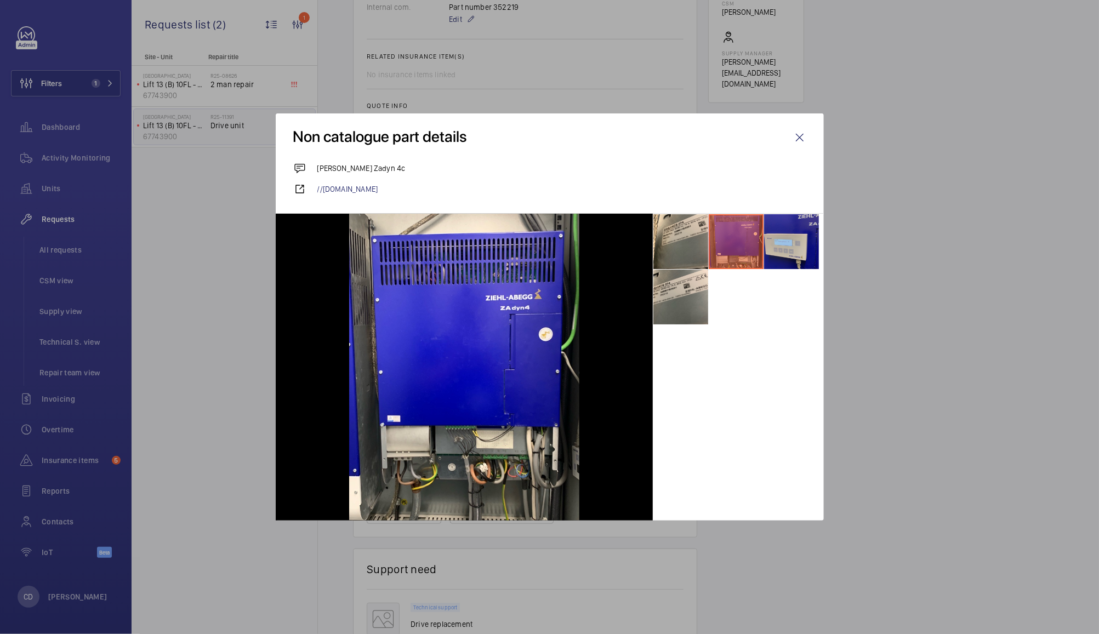
click at [768, 229] on li at bounding box center [791, 241] width 55 height 55
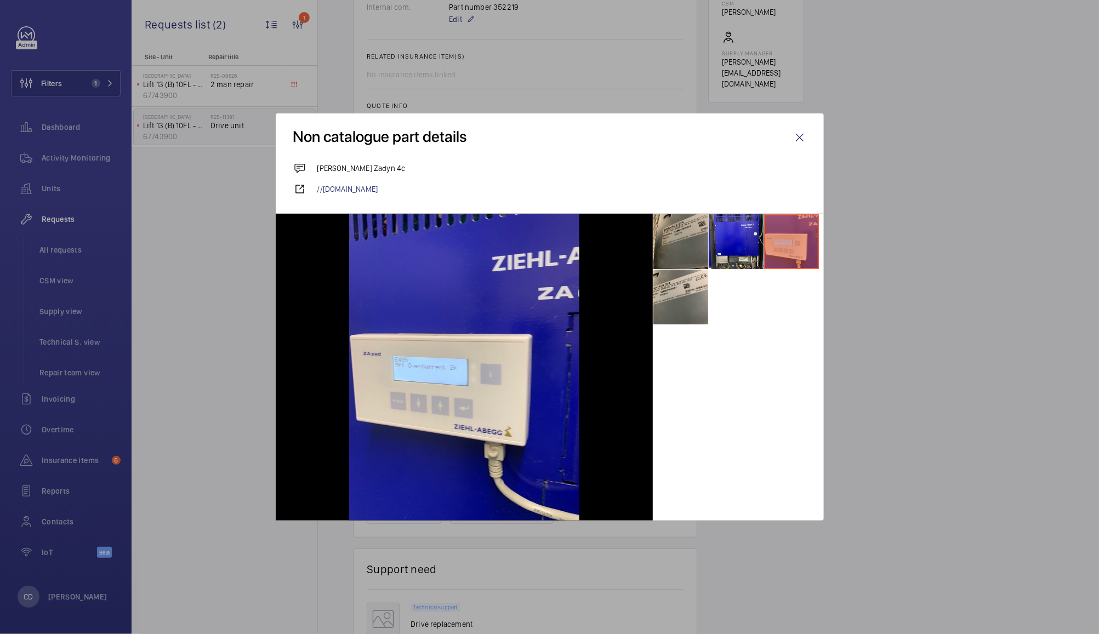
click at [678, 226] on li at bounding box center [681, 241] width 55 height 55
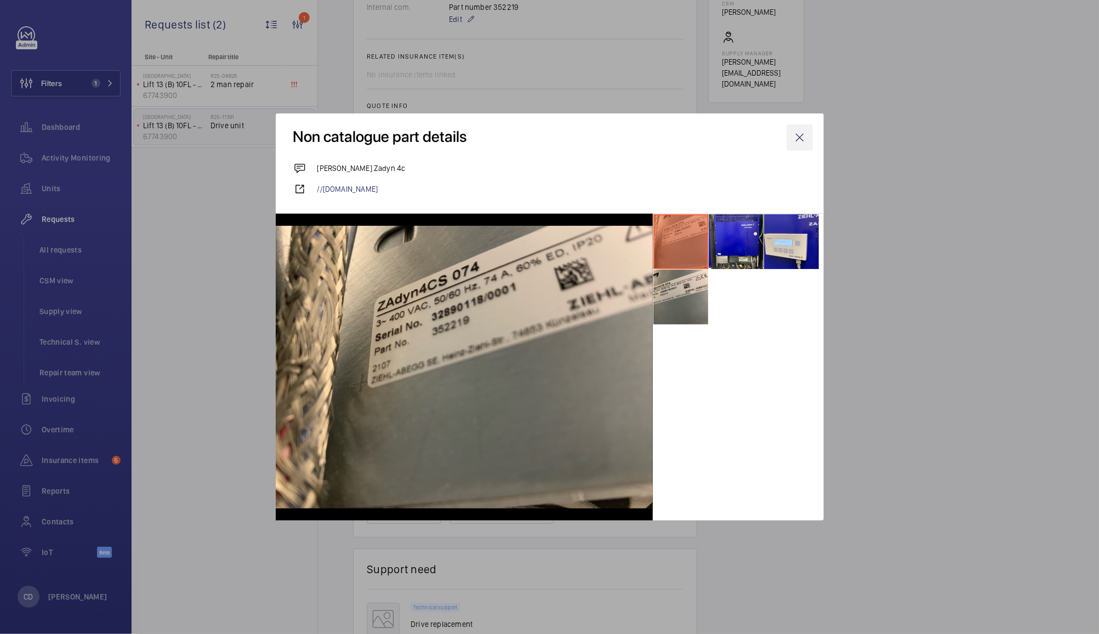
click at [797, 137] on wm-front-icon-button at bounding box center [800, 137] width 26 height 26
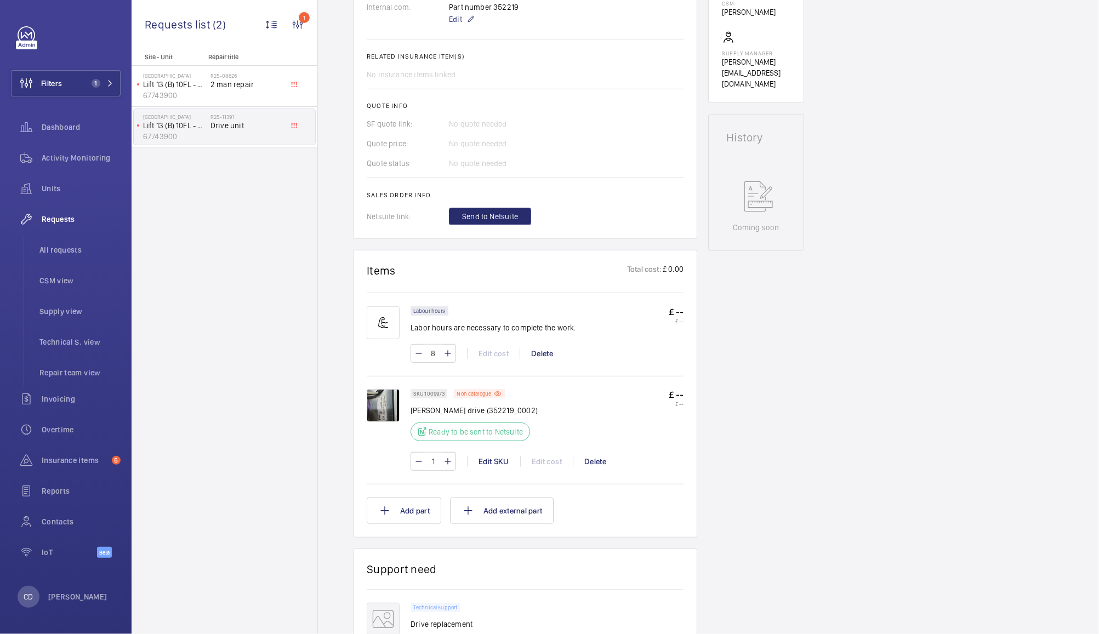
click at [379, 408] on img at bounding box center [383, 405] width 33 height 33
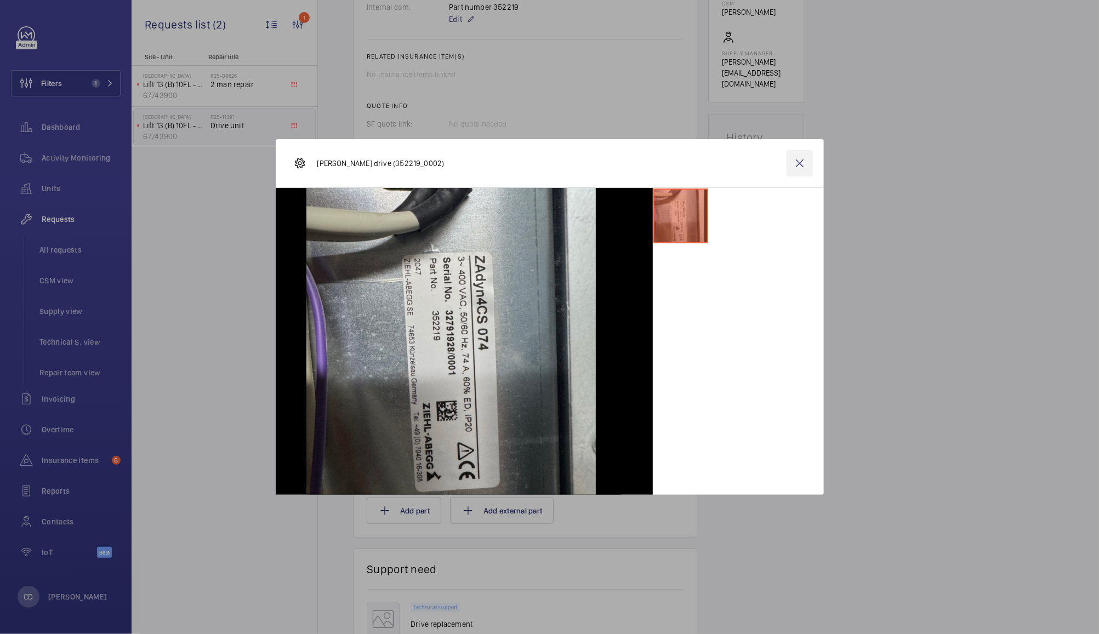
click at [795, 167] on wm-front-icon-button at bounding box center [800, 163] width 26 height 26
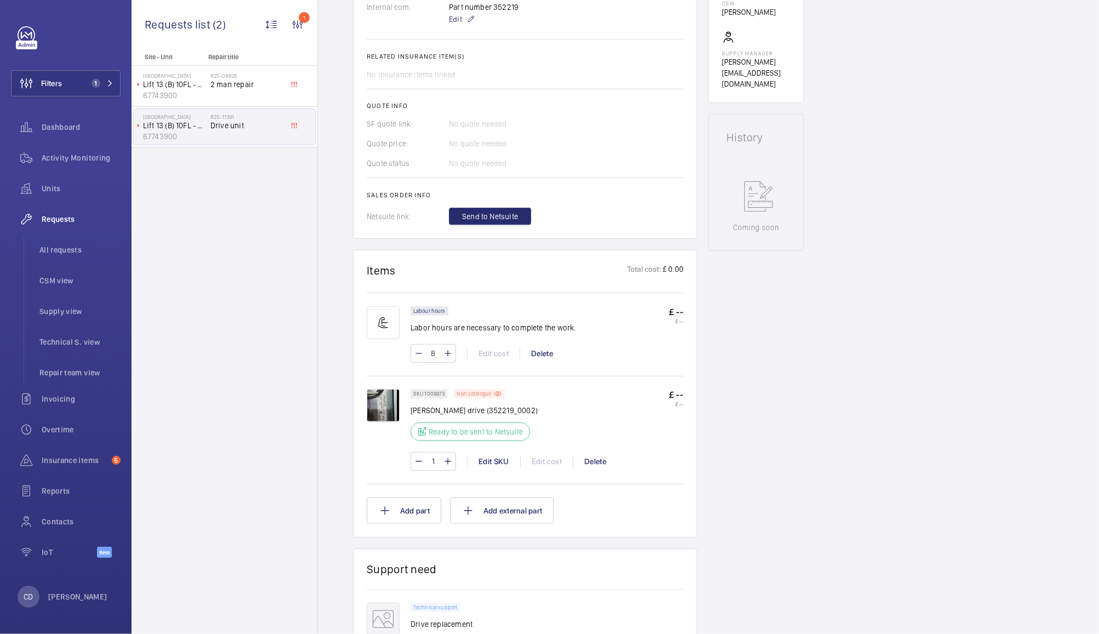
click at [486, 392] on p "Non catalogue" at bounding box center [474, 394] width 35 height 4
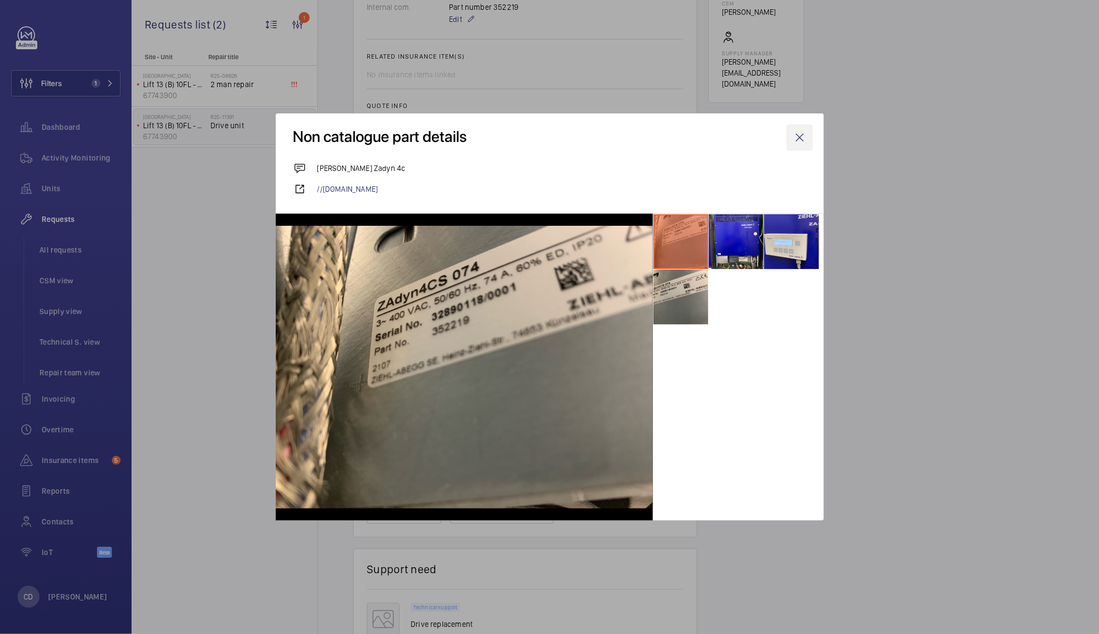
click at [791, 137] on wm-front-icon-button at bounding box center [800, 137] width 26 height 26
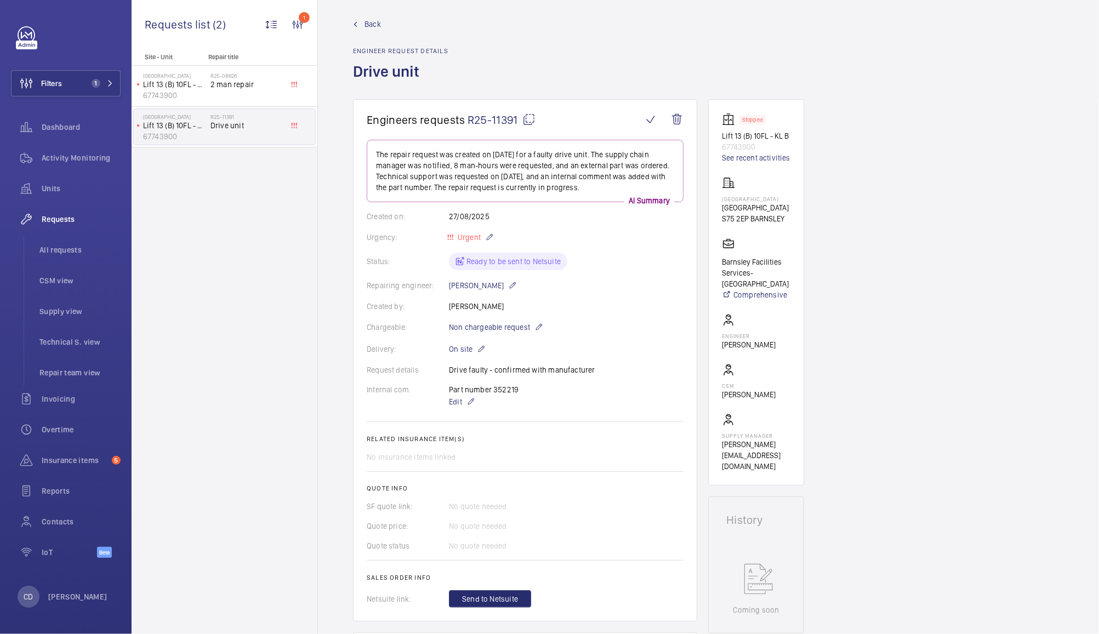
scroll to position [0, 0]
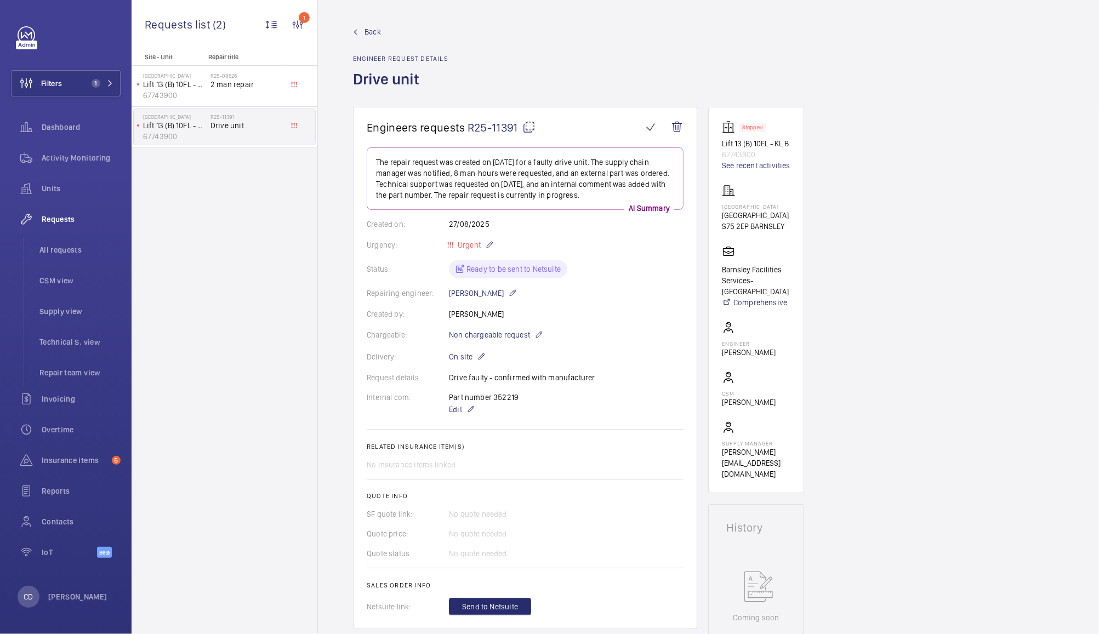
click at [527, 124] on mat-icon at bounding box center [529, 127] width 13 height 13
